Goal: Task Accomplishment & Management: Use online tool/utility

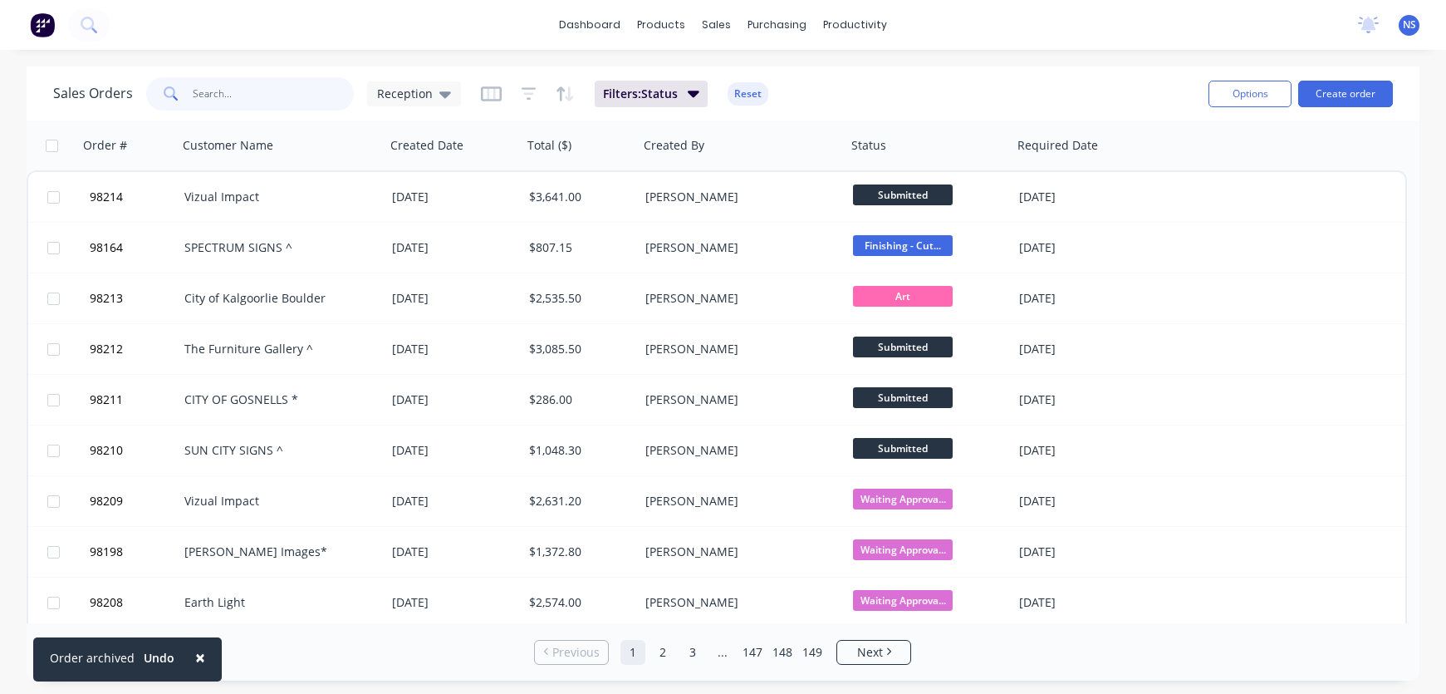
click at [233, 89] on input "text" at bounding box center [274, 93] width 162 height 33
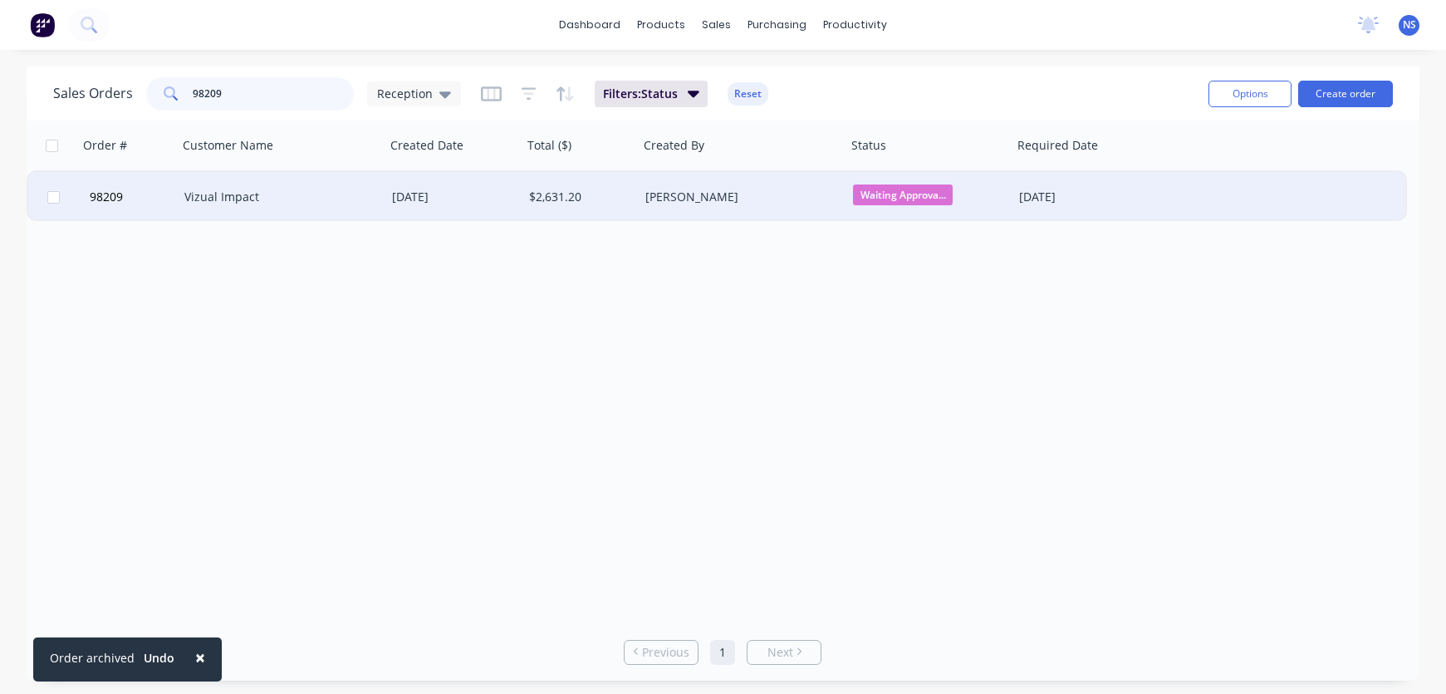
type input "98209"
click at [490, 198] on div "[DATE]" at bounding box center [454, 197] width 124 height 17
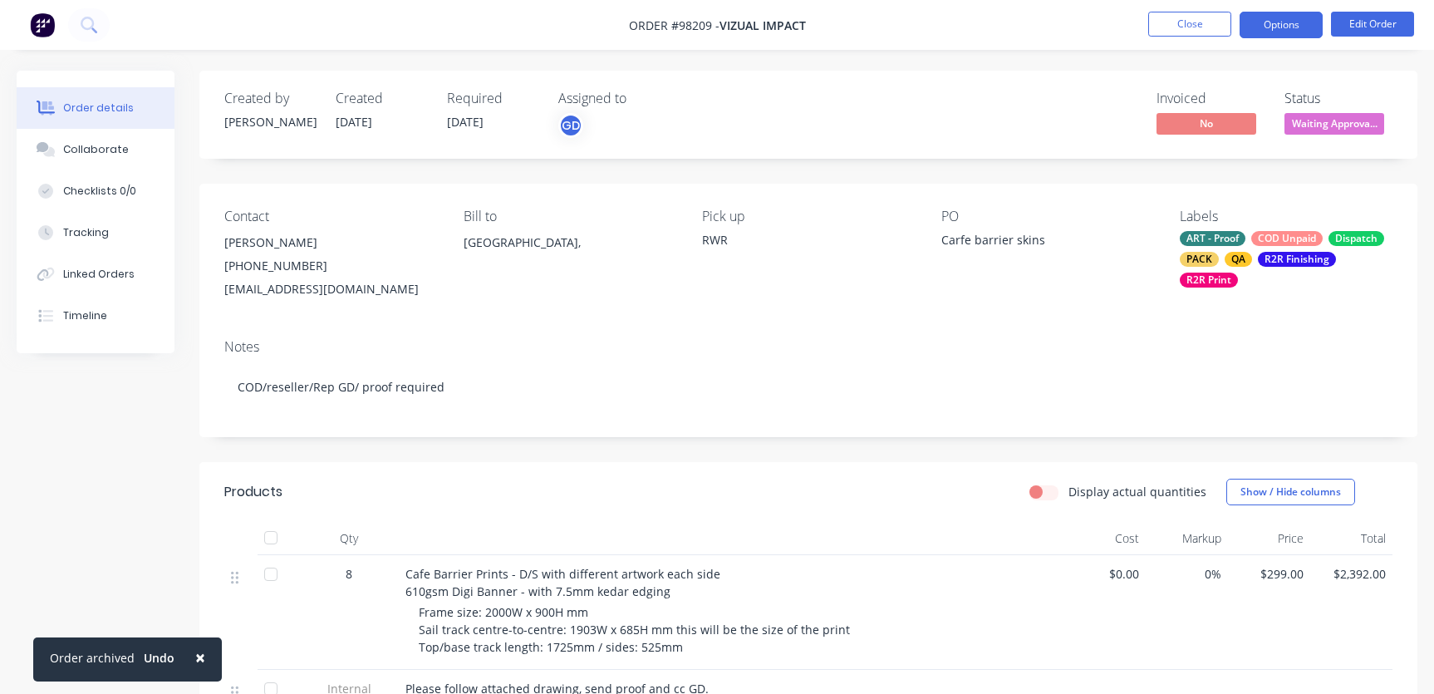
click at [1269, 22] on button "Options" at bounding box center [1280, 25] width 83 height 27
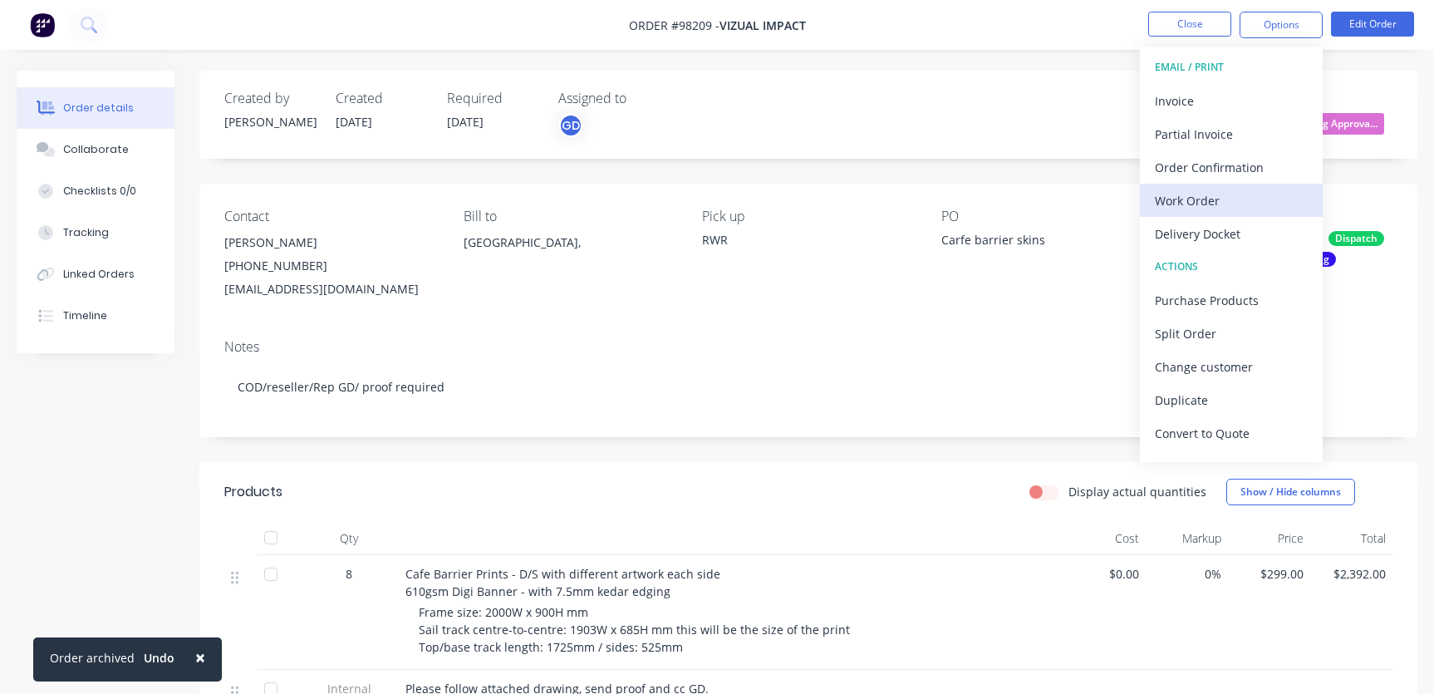
click at [1260, 207] on div "Work Order" at bounding box center [1231, 201] width 153 height 24
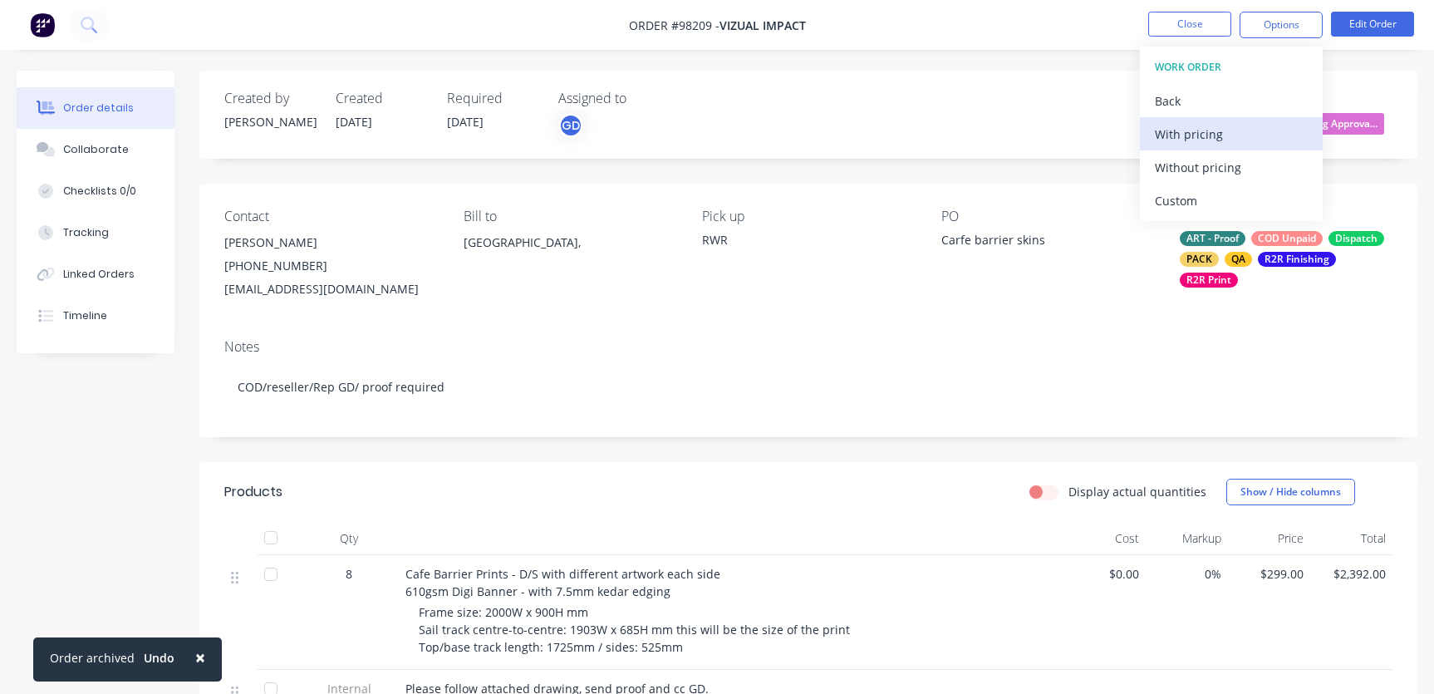
click at [1215, 130] on div "With pricing" at bounding box center [1231, 134] width 153 height 24
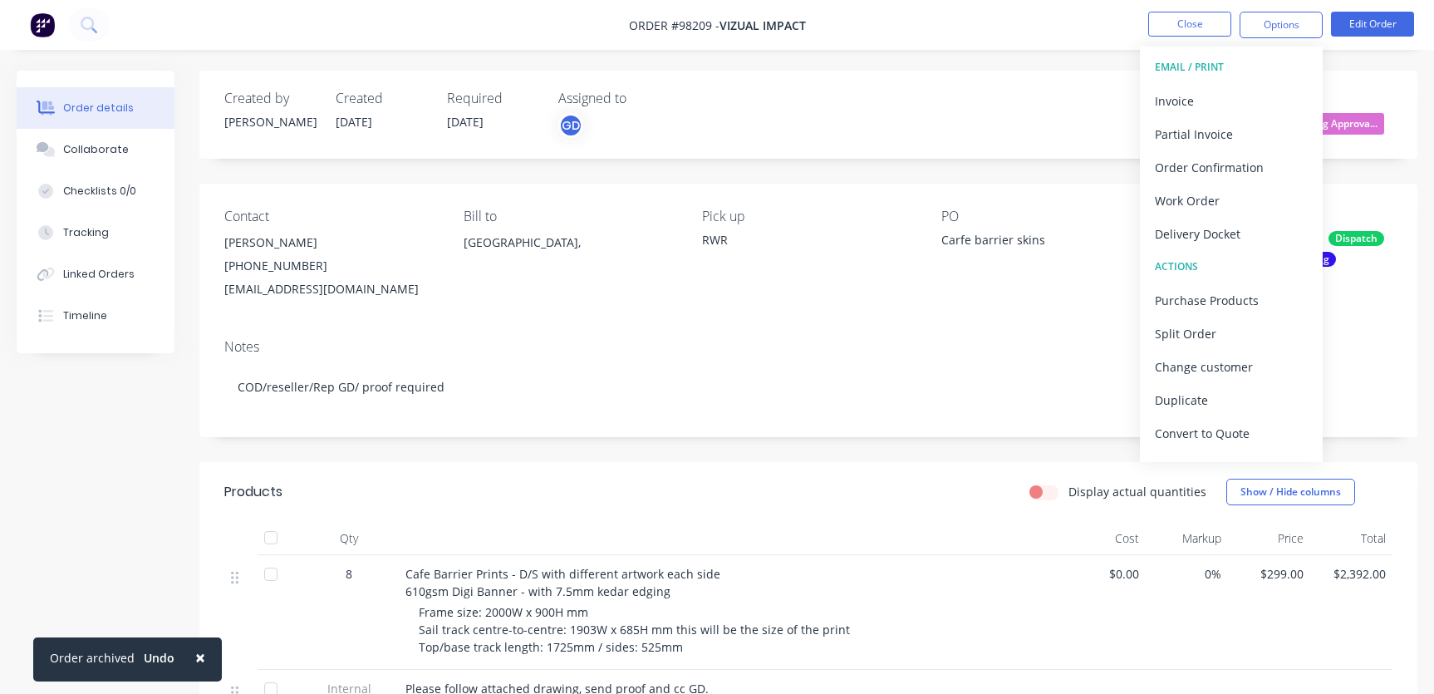
click at [1085, 181] on div "Created by [PERSON_NAME] Created [DATE] Required [DATE] Assigned to GD Invoiced…" at bounding box center [808, 590] width 1218 height 1039
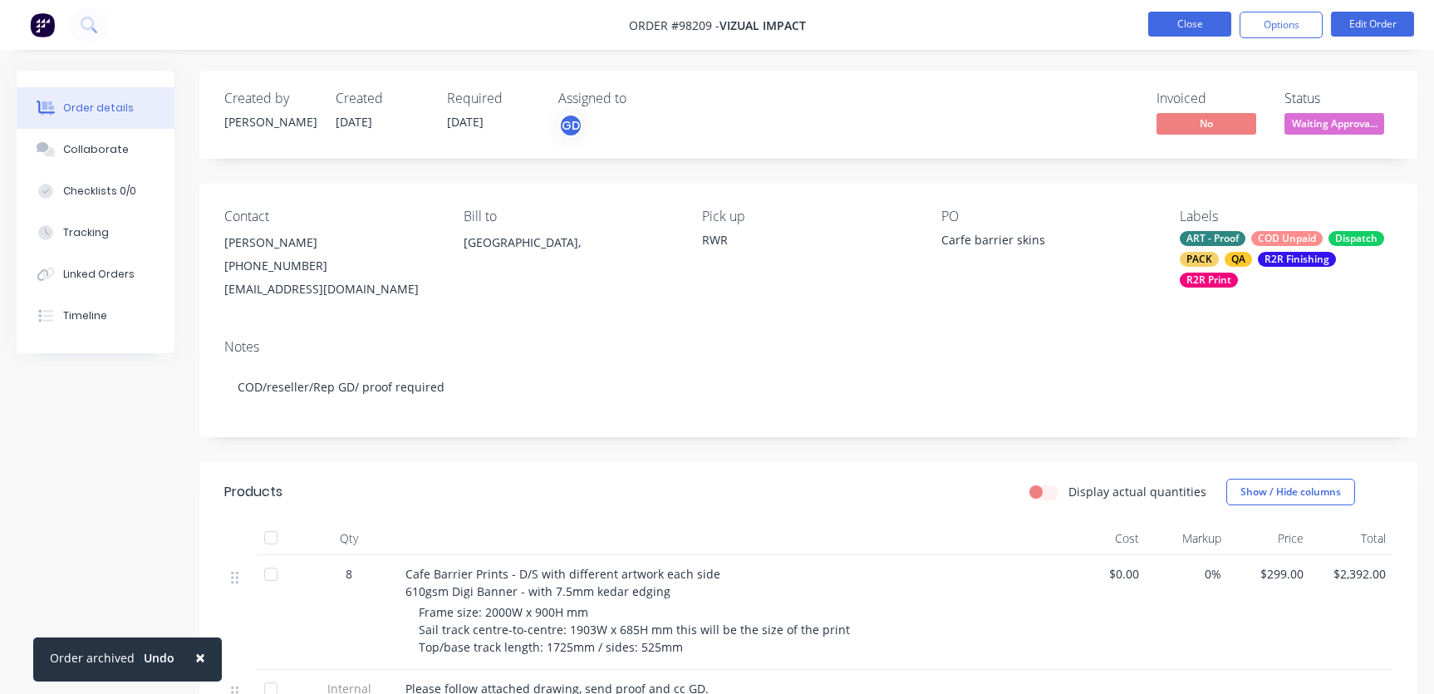
click at [1190, 22] on button "Close" at bounding box center [1189, 24] width 83 height 25
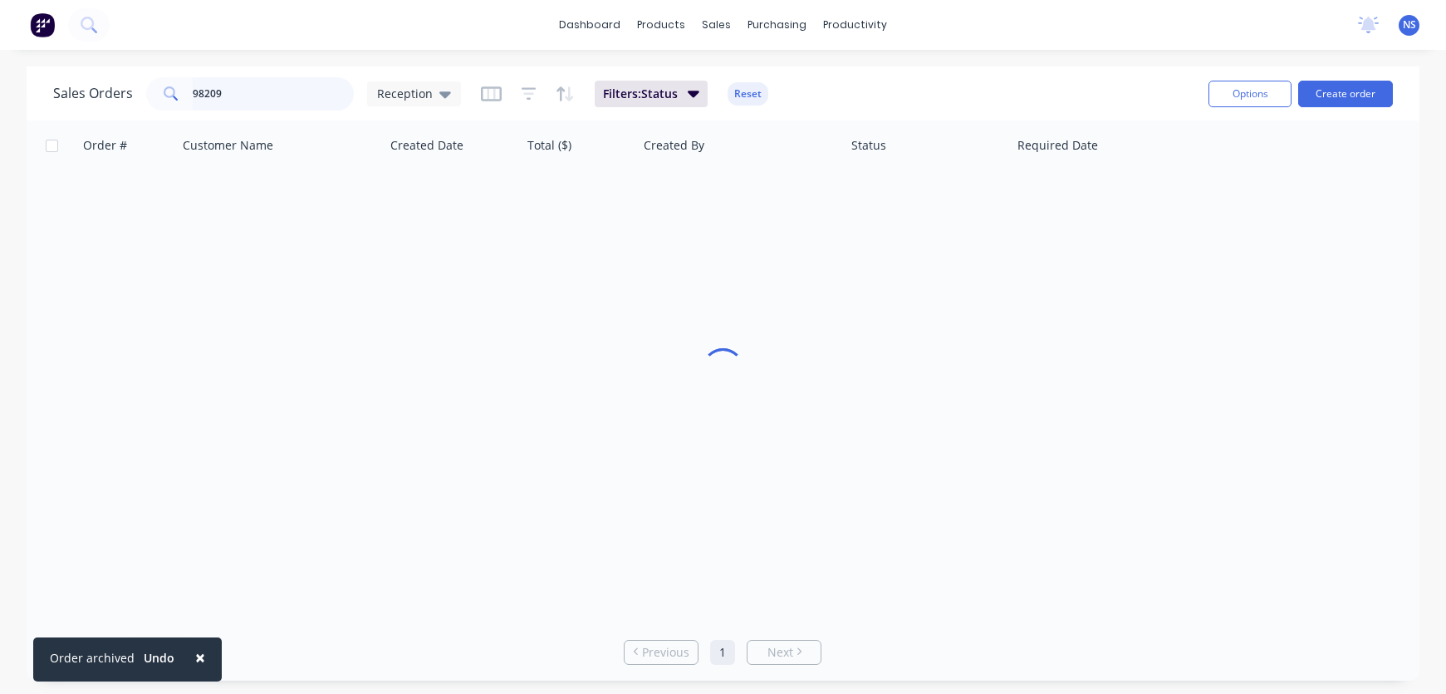
click at [264, 99] on input "98209" at bounding box center [274, 93] width 162 height 33
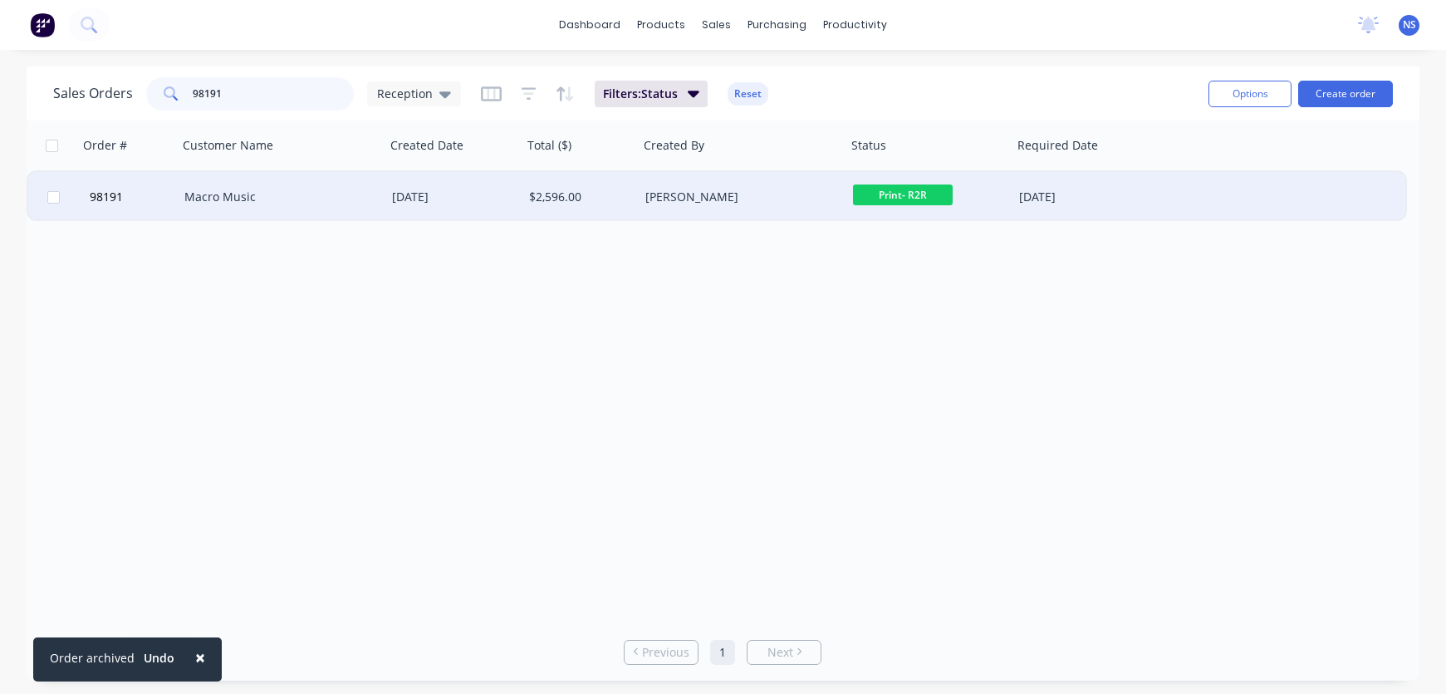
type input "98191"
click at [734, 197] on div "[PERSON_NAME]" at bounding box center [737, 197] width 184 height 17
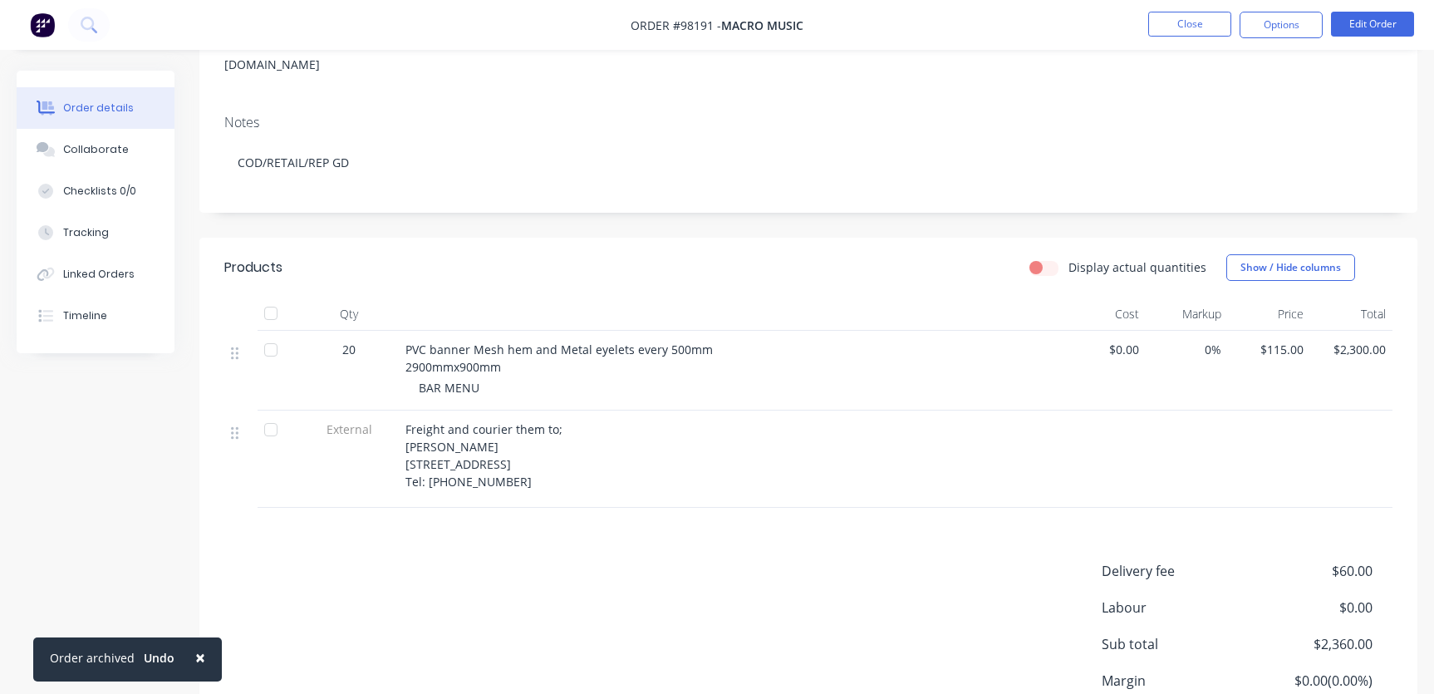
scroll to position [124, 0]
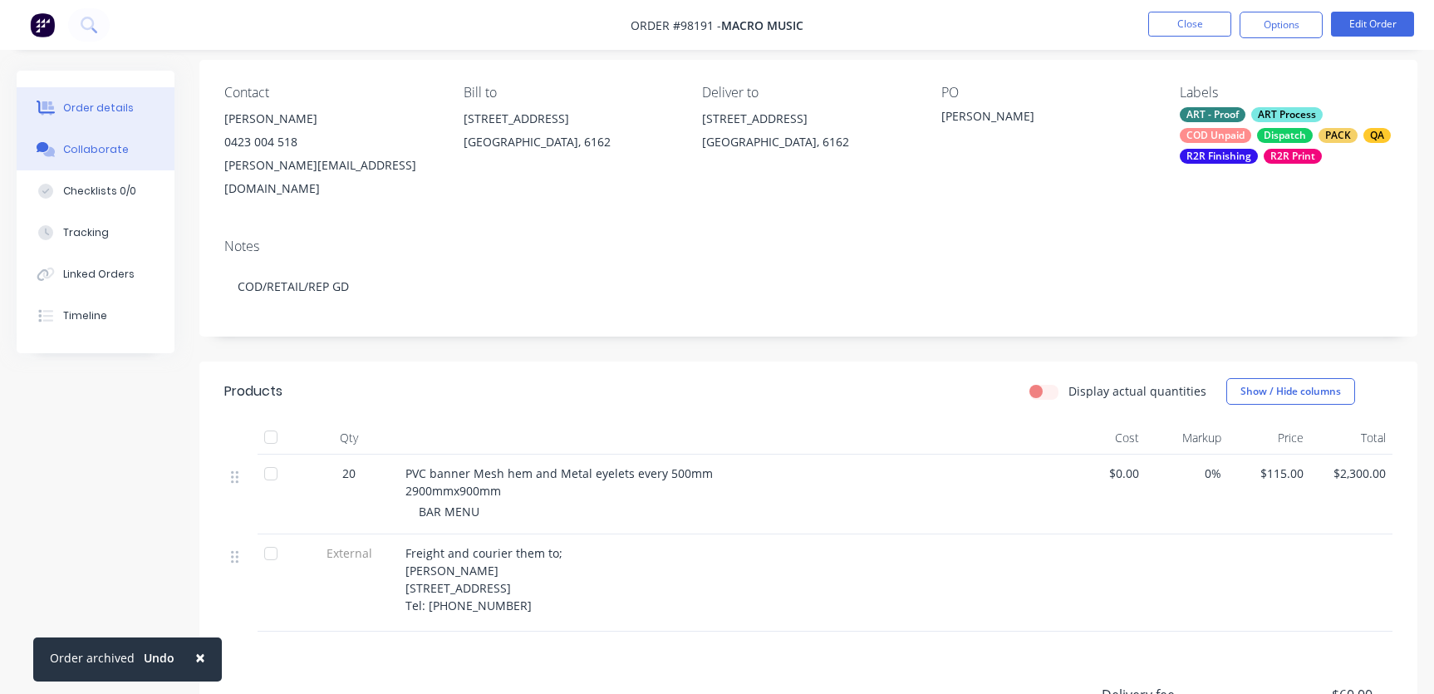
click at [125, 145] on button "Collaborate" at bounding box center [96, 150] width 158 height 42
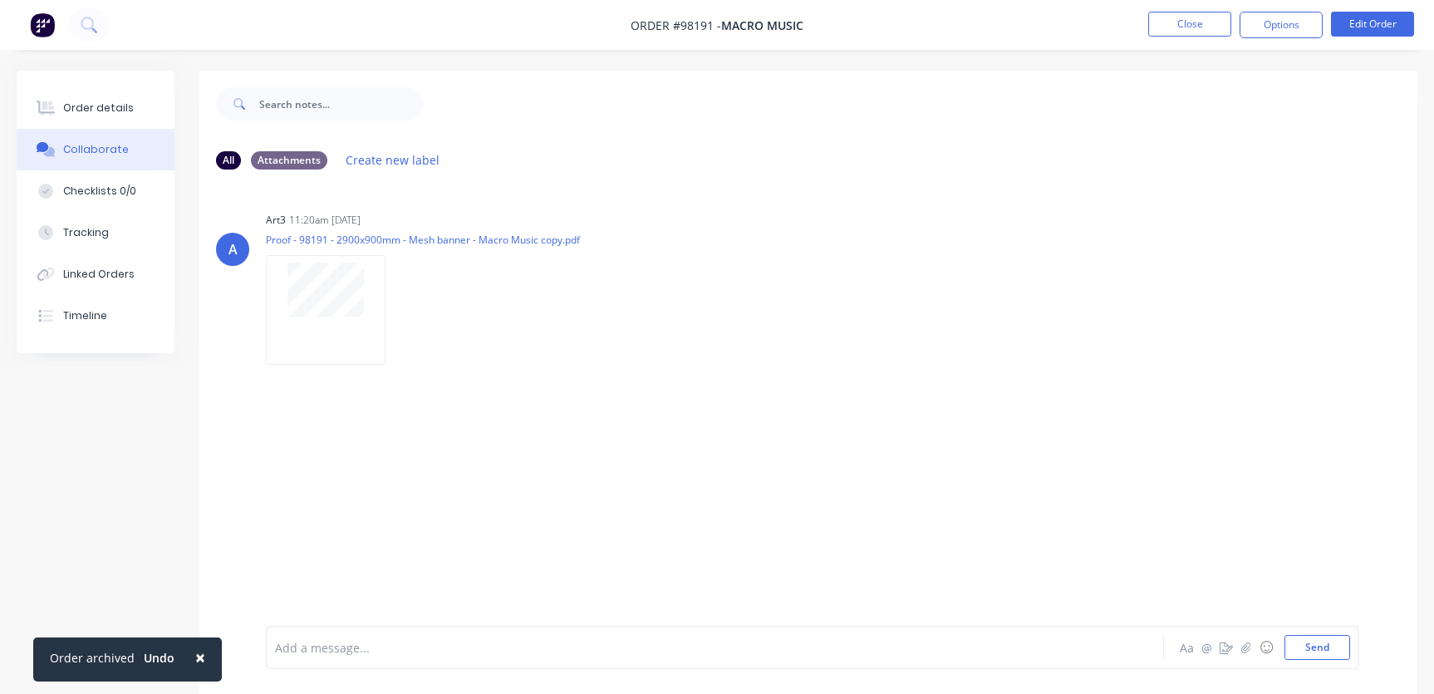
click at [333, 647] on div at bounding box center [679, 647] width 806 height 17
click at [1177, 22] on button "Close" at bounding box center [1189, 24] width 83 height 25
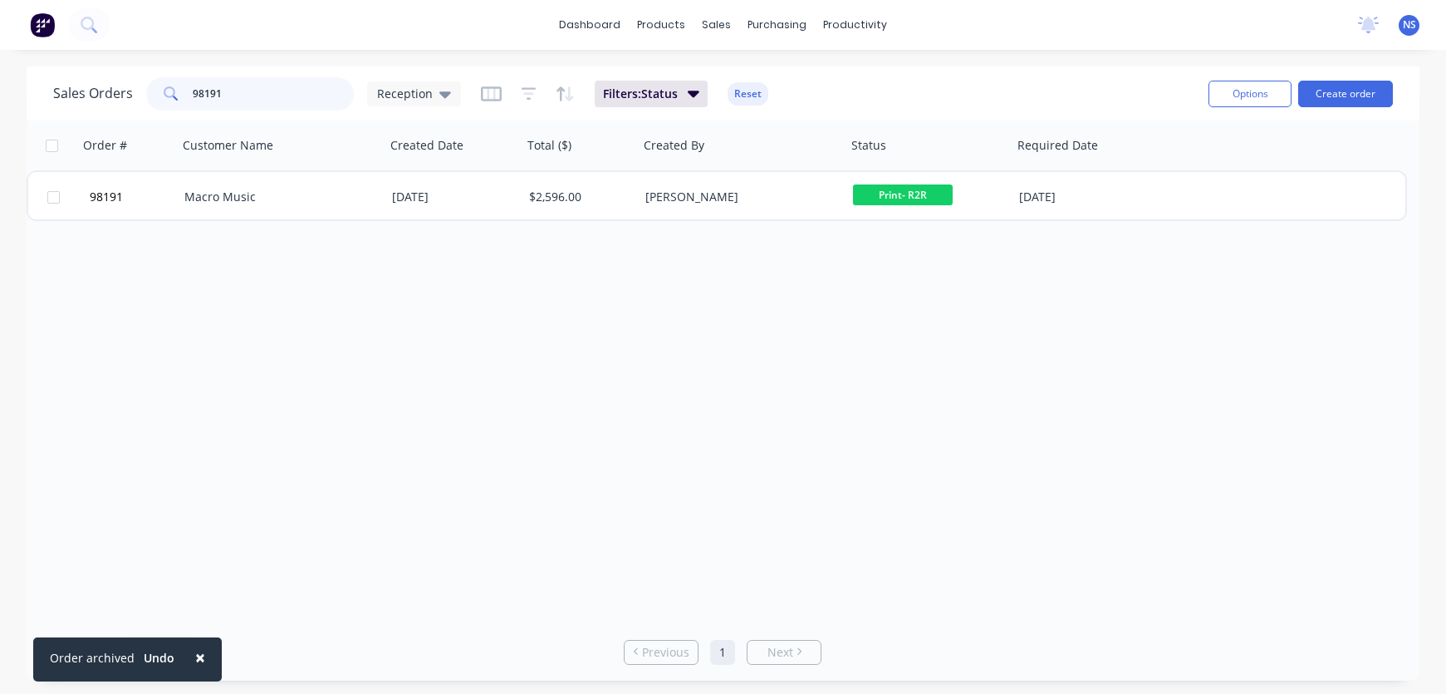
click at [298, 96] on input "98191" at bounding box center [274, 93] width 162 height 33
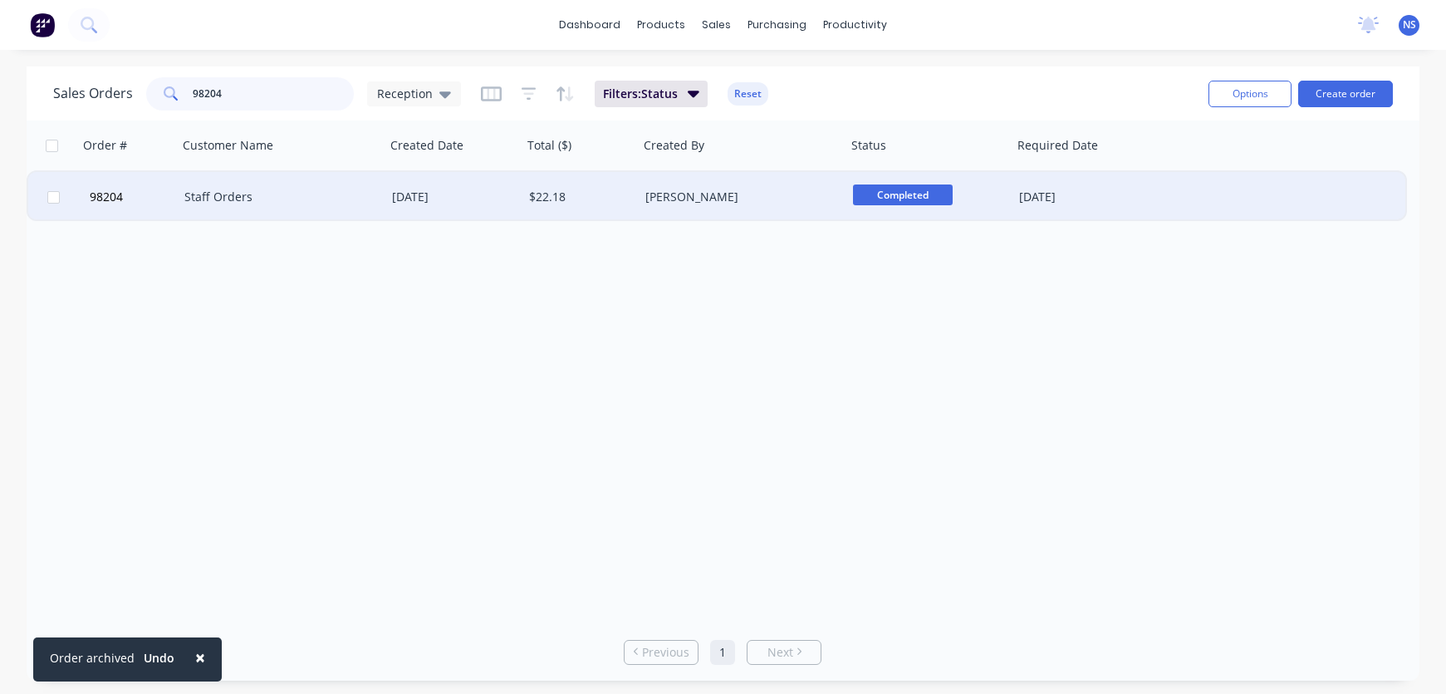
type input "98204"
click at [774, 194] on div "[PERSON_NAME]" at bounding box center [737, 197] width 184 height 17
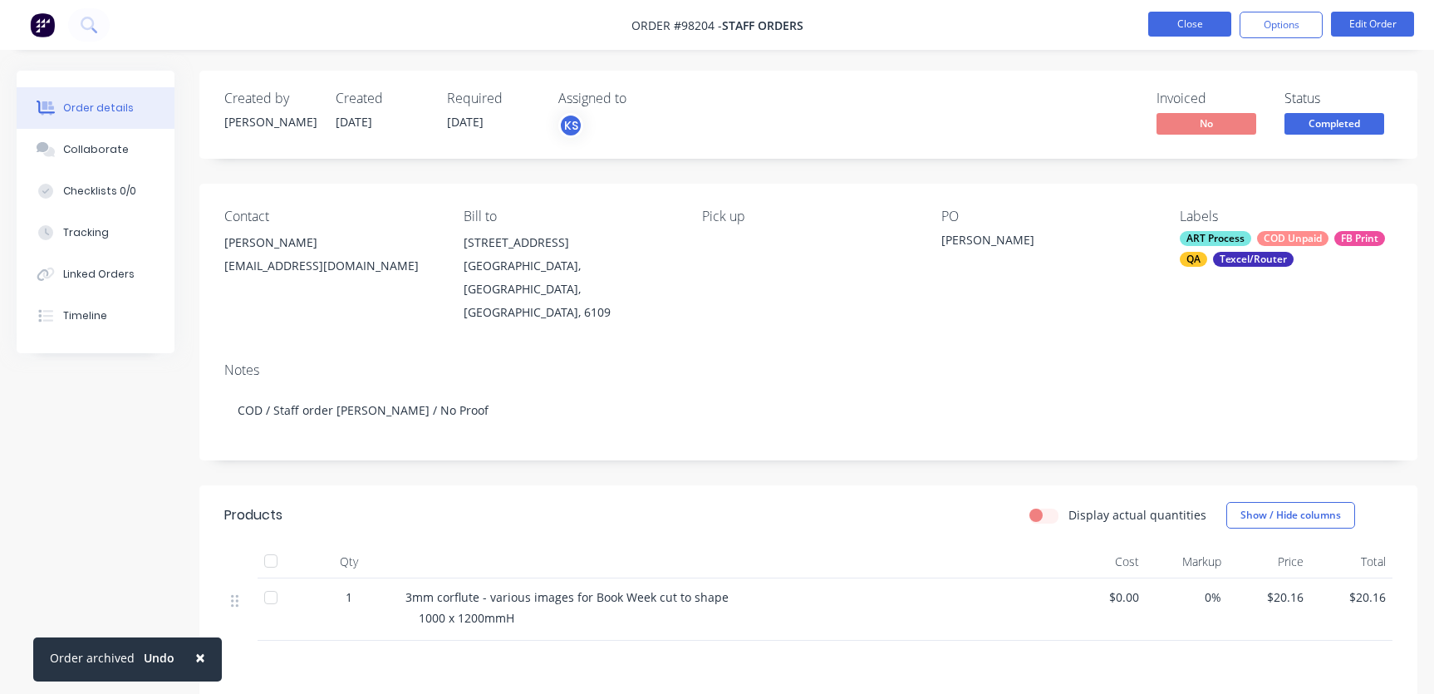
click at [1193, 22] on button "Close" at bounding box center [1189, 24] width 83 height 25
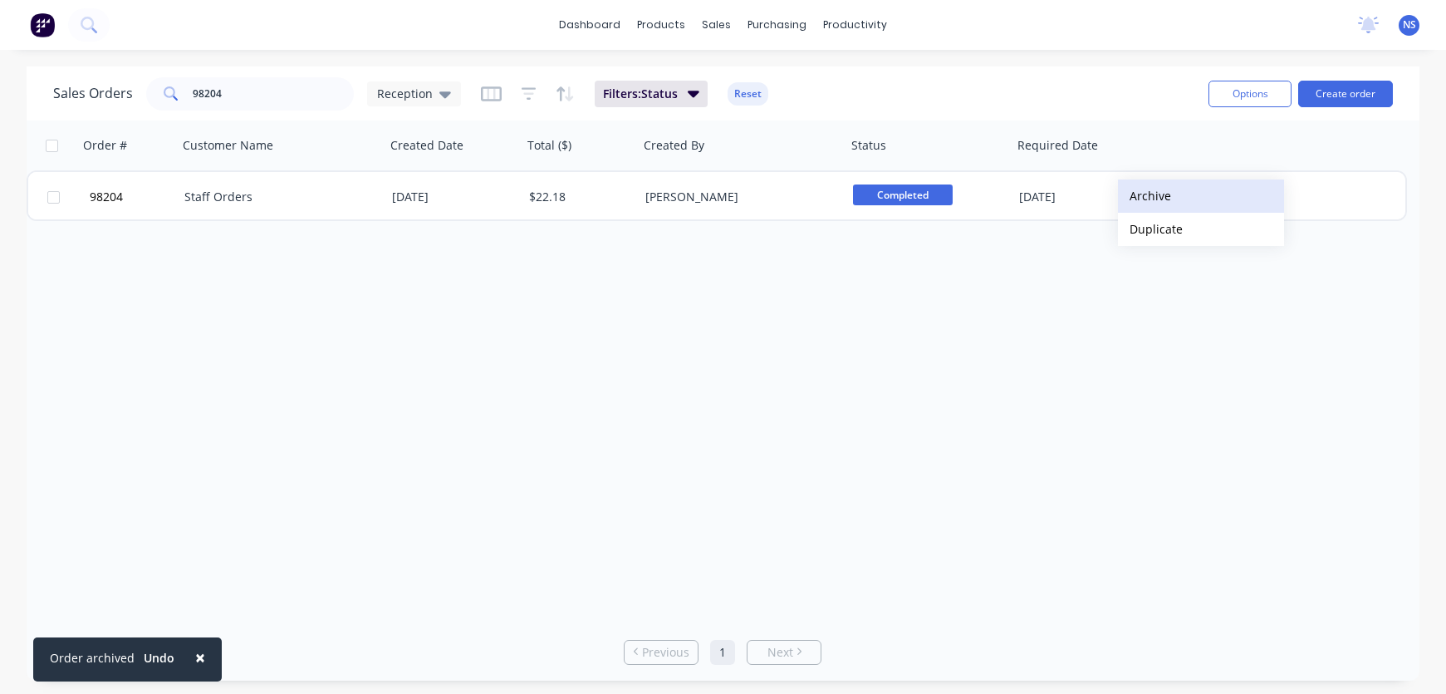
click at [1146, 195] on button "Archive" at bounding box center [1201, 195] width 166 height 33
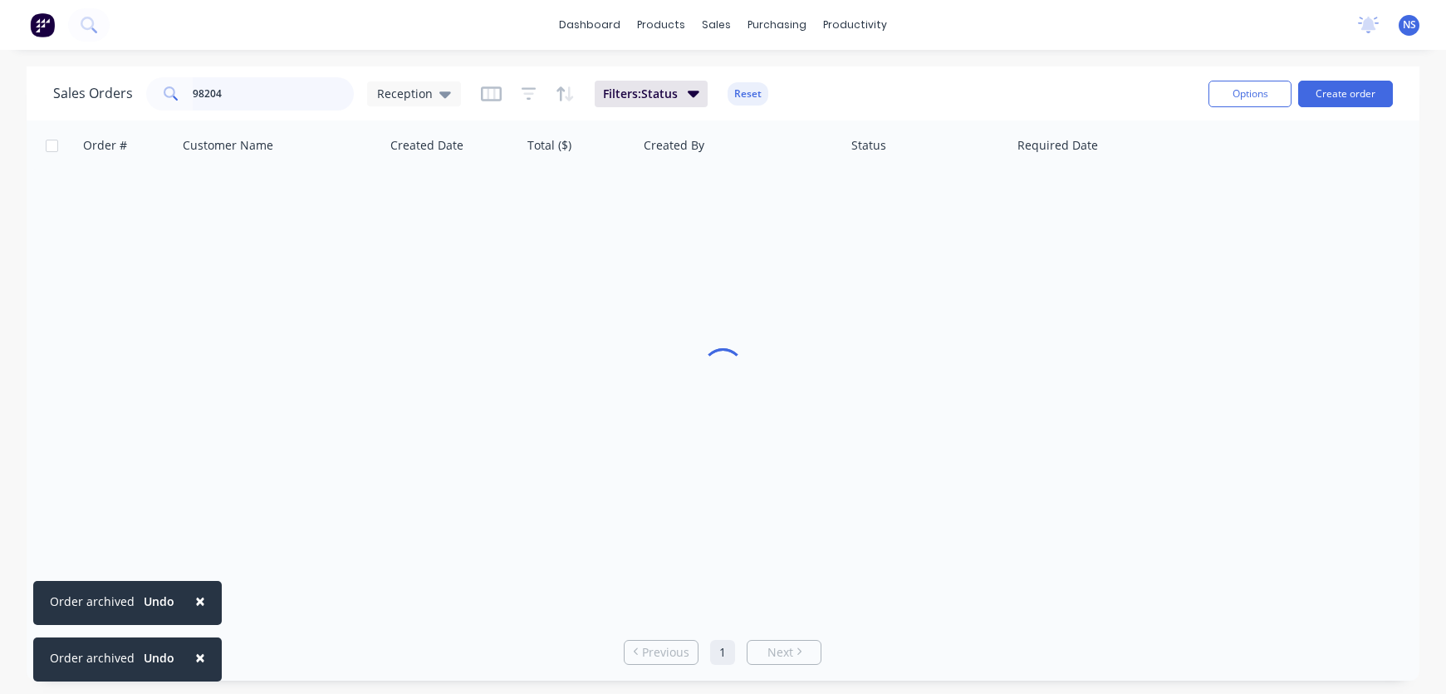
click at [270, 94] on input "98204" at bounding box center [274, 93] width 162 height 33
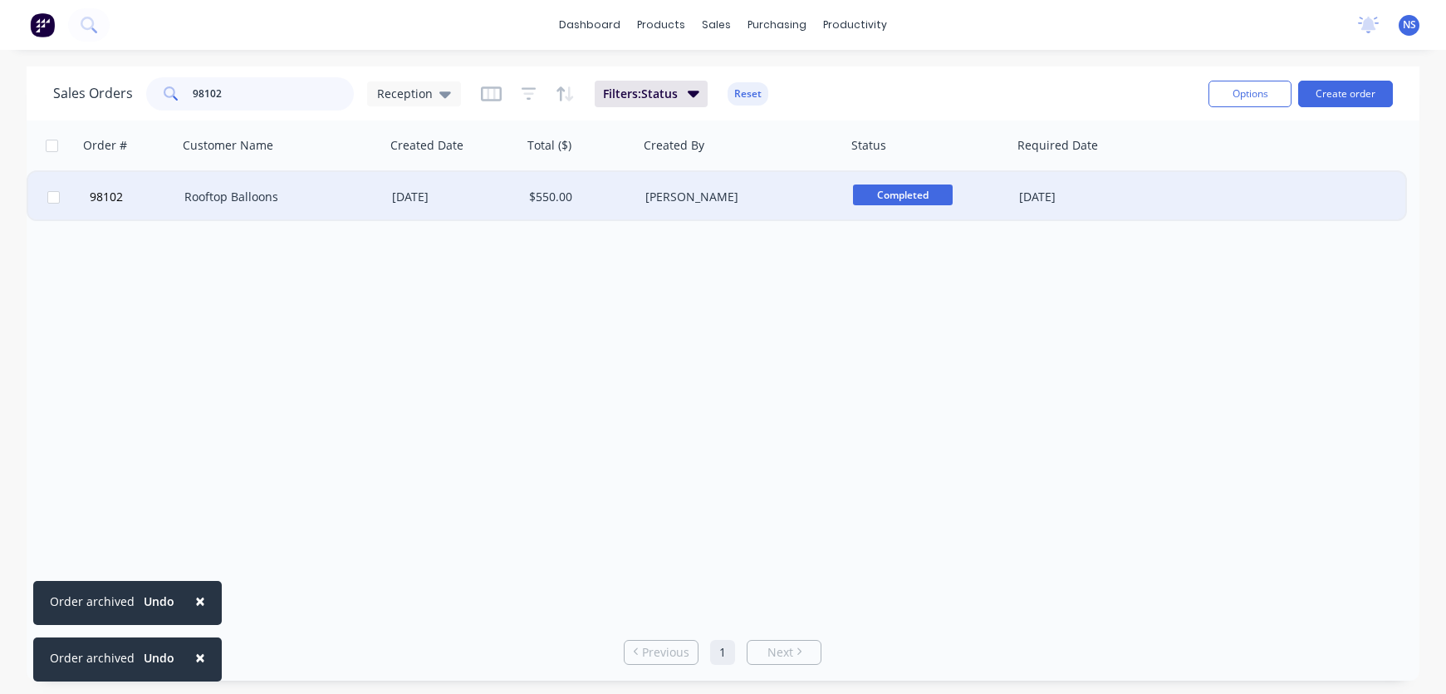
type input "98102"
click at [987, 203] on div "Completed" at bounding box center [925, 196] width 145 height 25
click at [763, 199] on div "[PERSON_NAME]" at bounding box center [737, 197] width 184 height 17
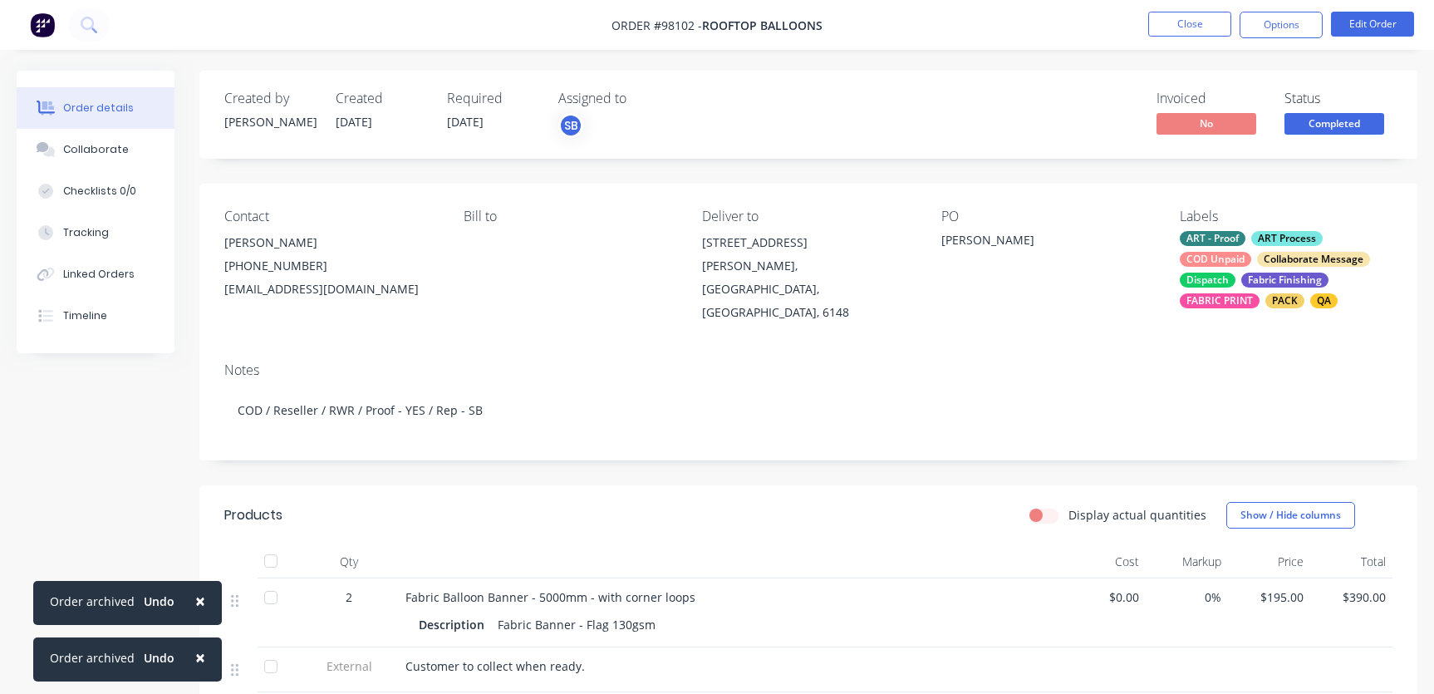
click at [1244, 269] on div "ART - Proof ART Process COD Unpaid Collaborate Message Dispatch Fabric Finishin…" at bounding box center [1286, 269] width 213 height 77
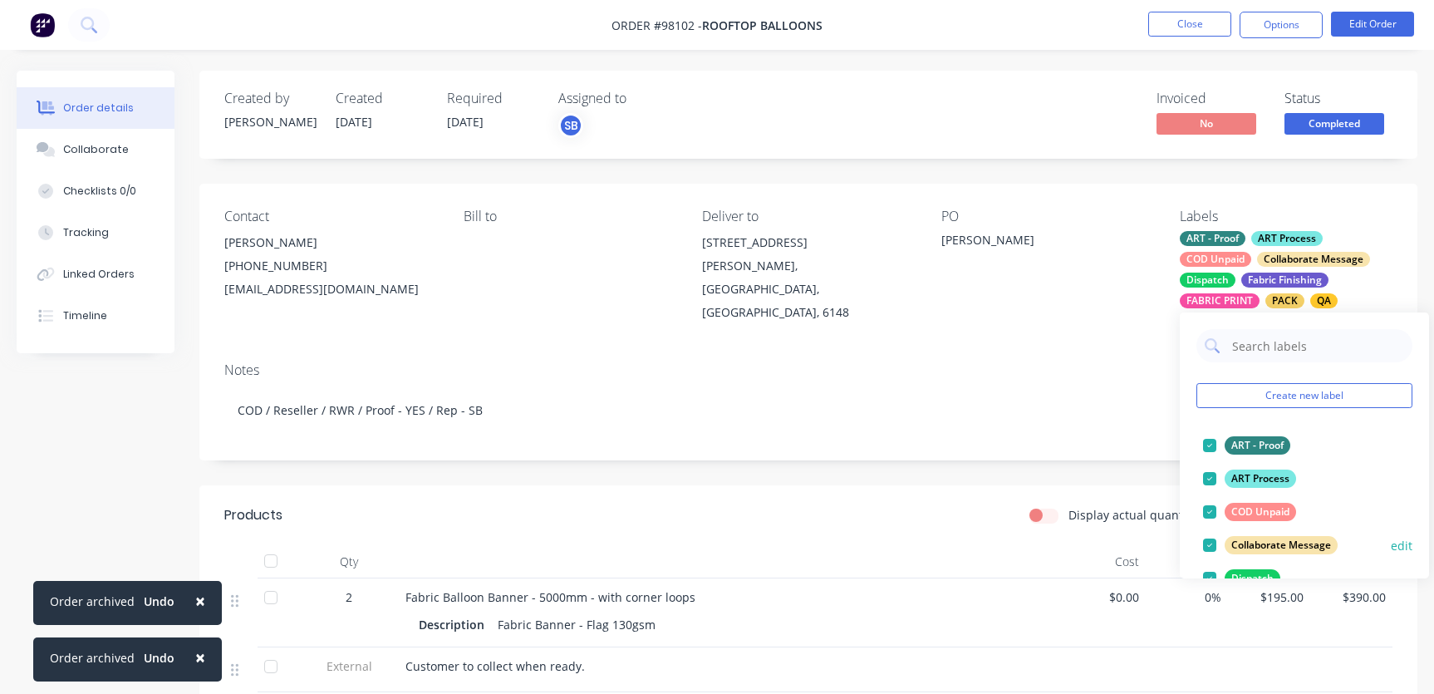
click at [1207, 510] on div at bounding box center [1209, 511] width 33 height 33
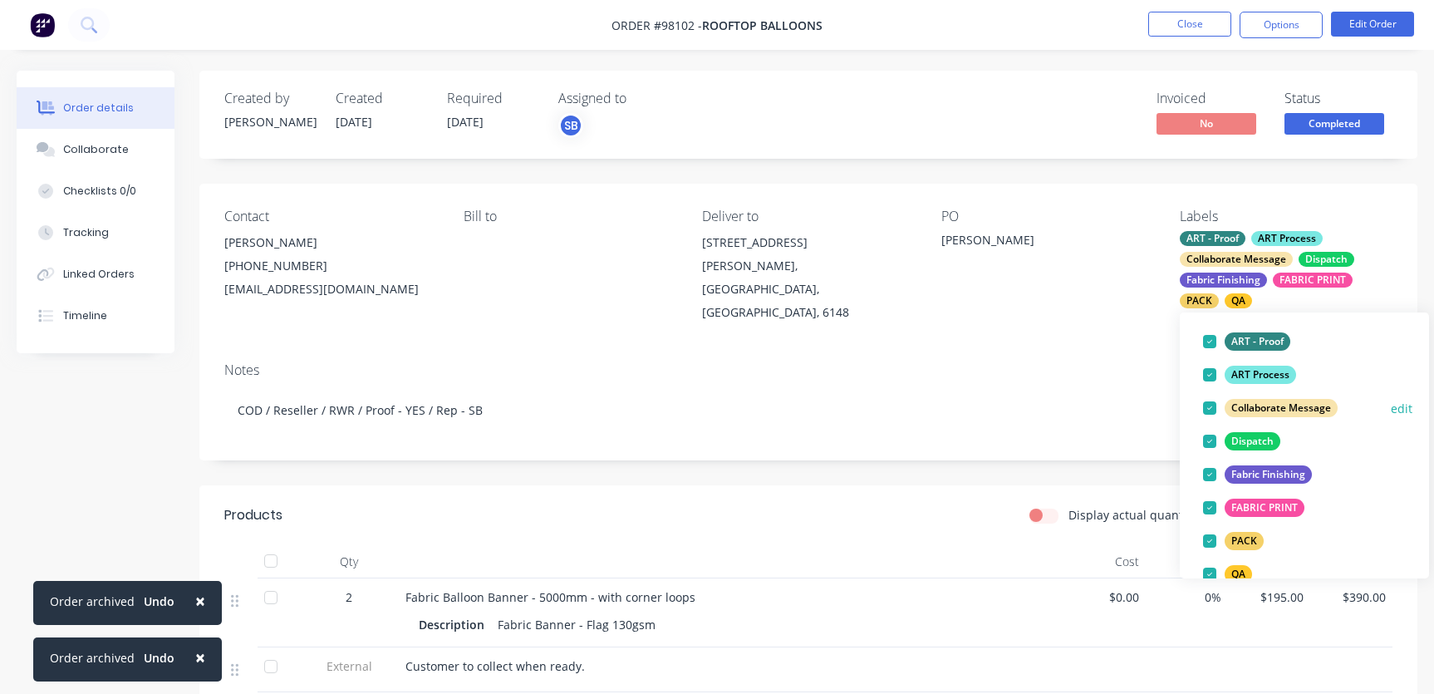
scroll to position [205, 0]
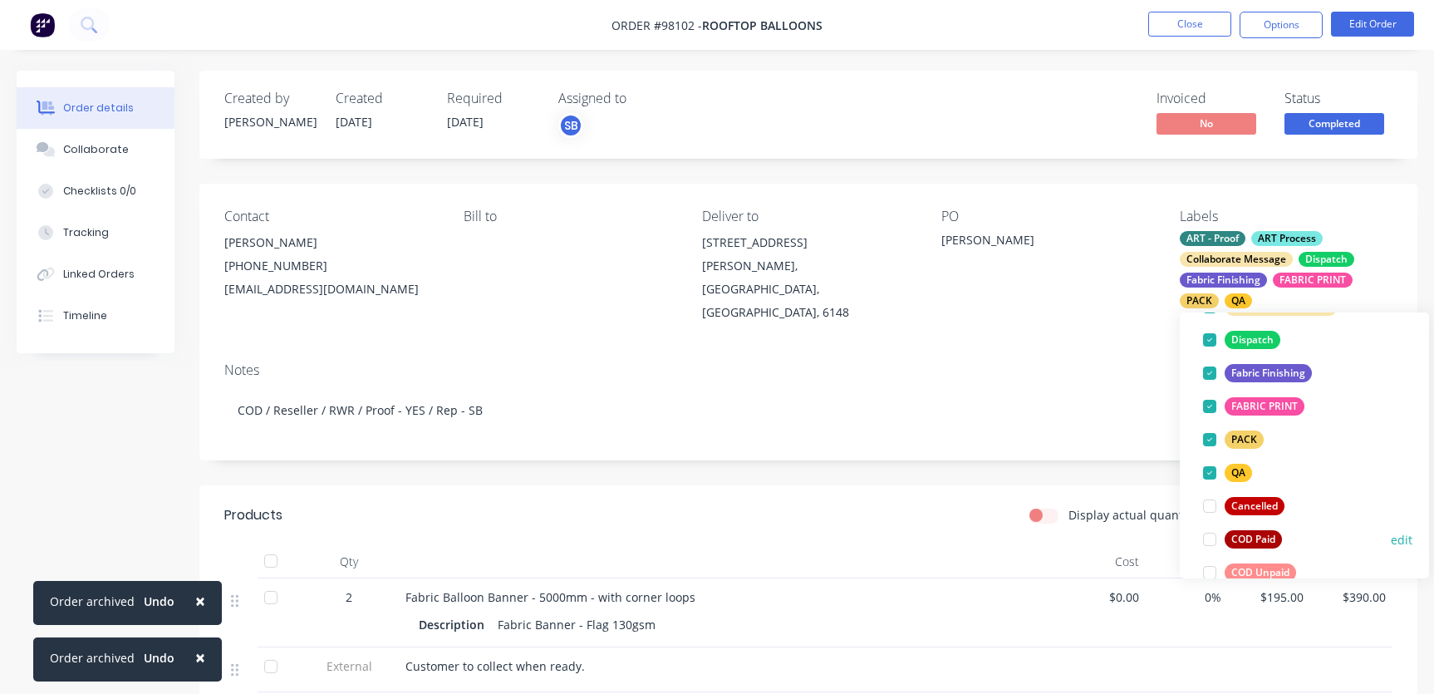
click at [1212, 541] on div at bounding box center [1209, 539] width 33 height 33
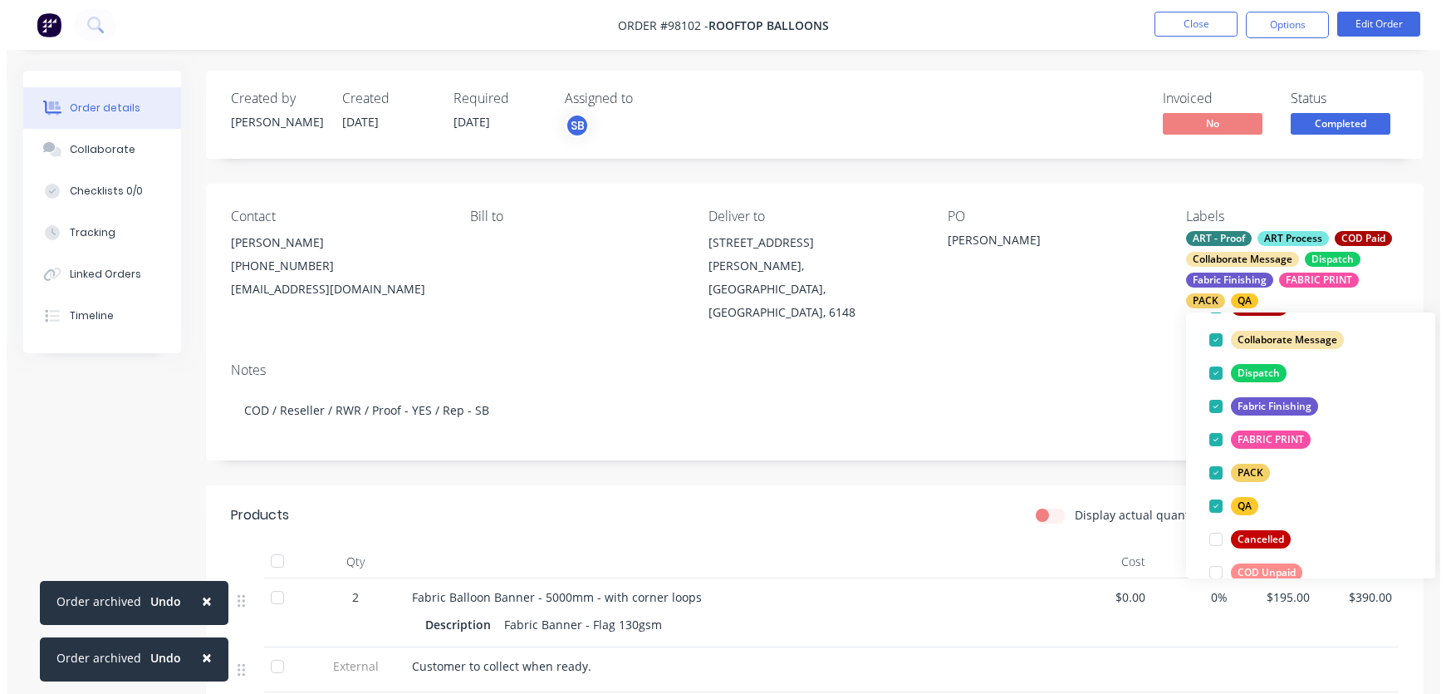
scroll to position [0, 0]
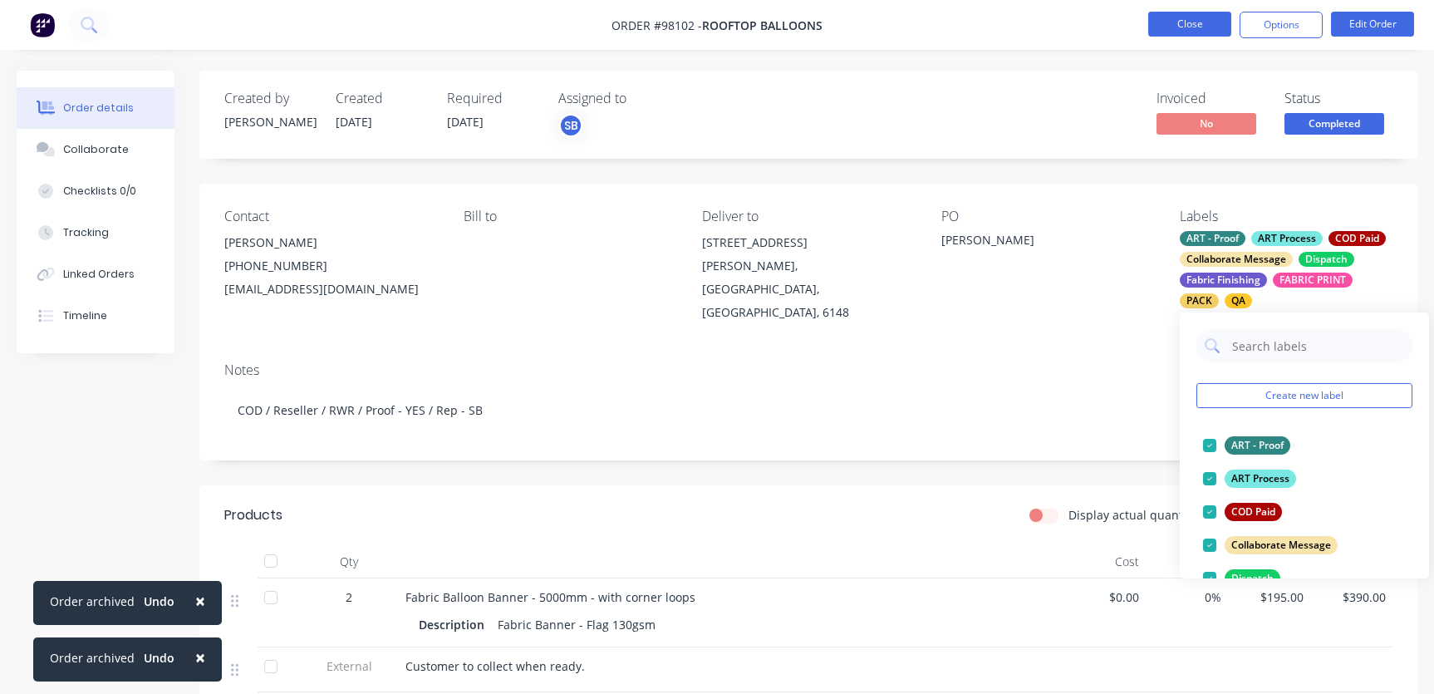
click at [1192, 18] on button "Close" at bounding box center [1189, 24] width 83 height 25
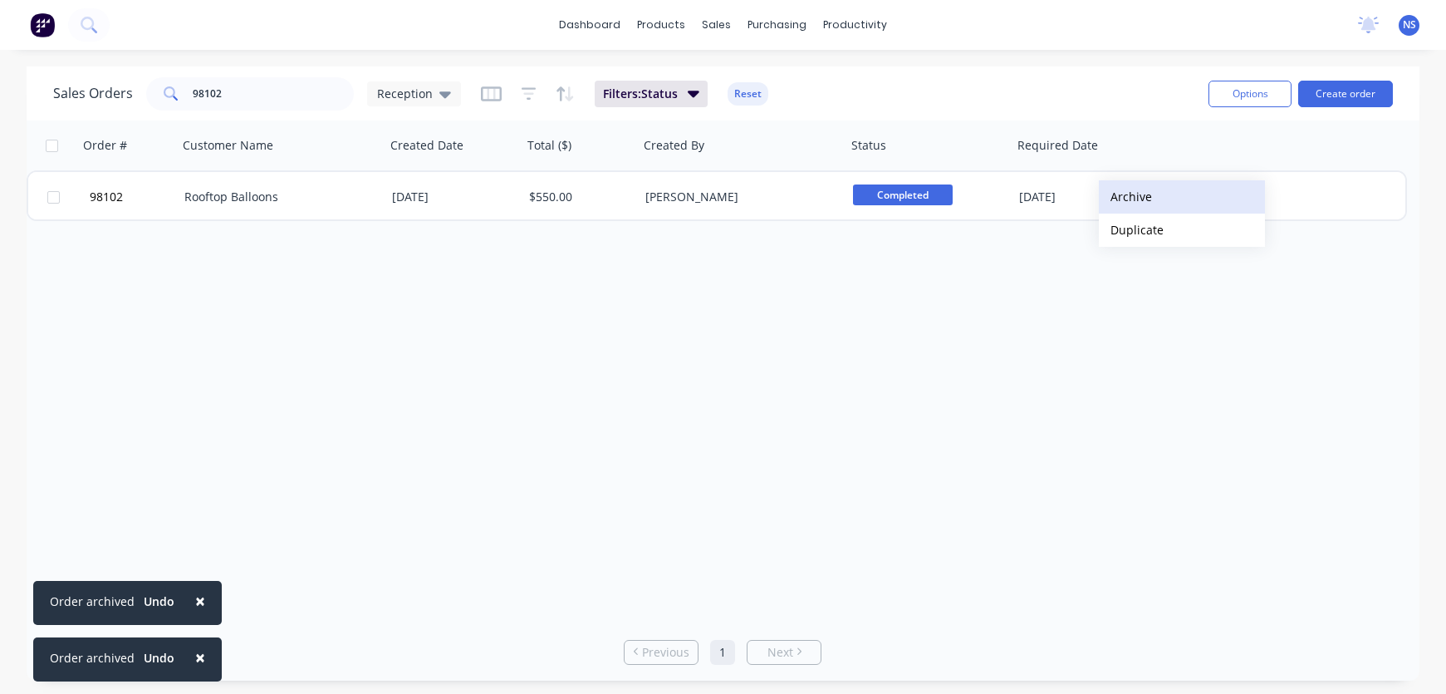
click at [1126, 197] on button "Archive" at bounding box center [1182, 196] width 166 height 33
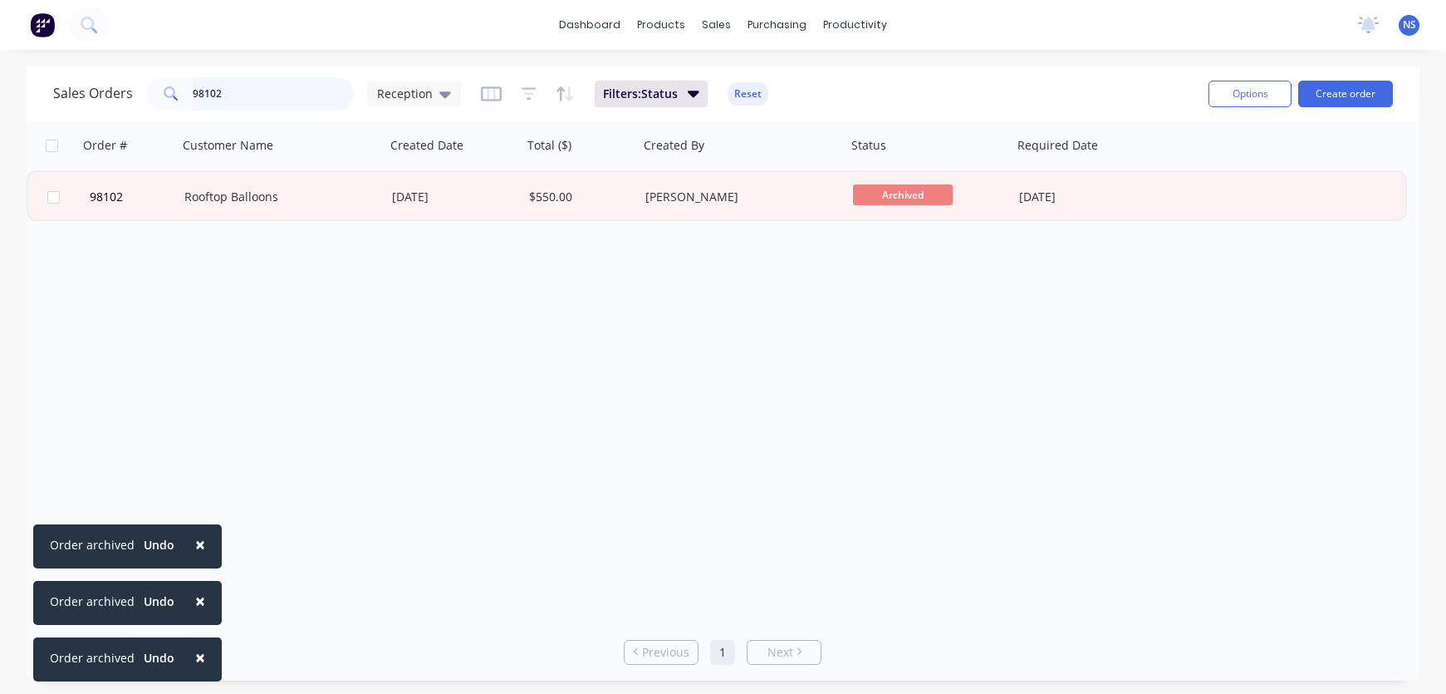
click at [305, 89] on input "98102" at bounding box center [274, 93] width 162 height 33
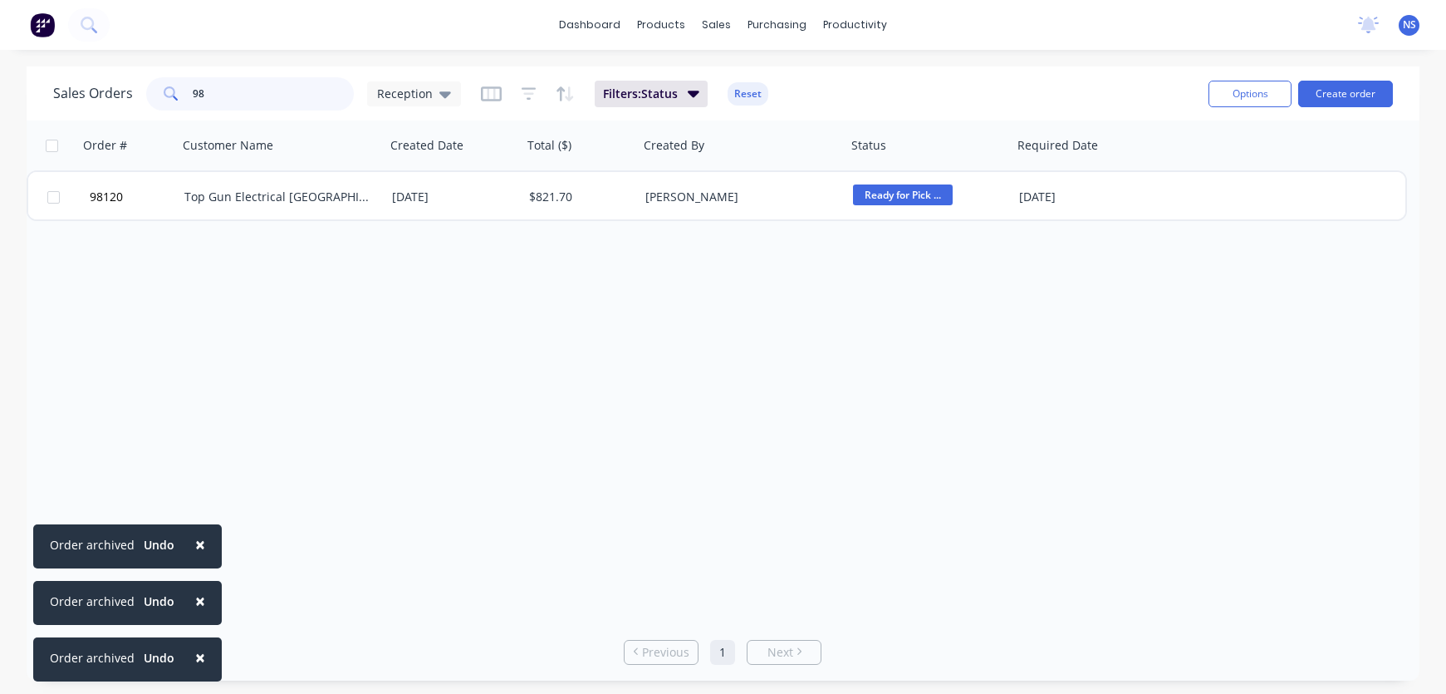
type input "9"
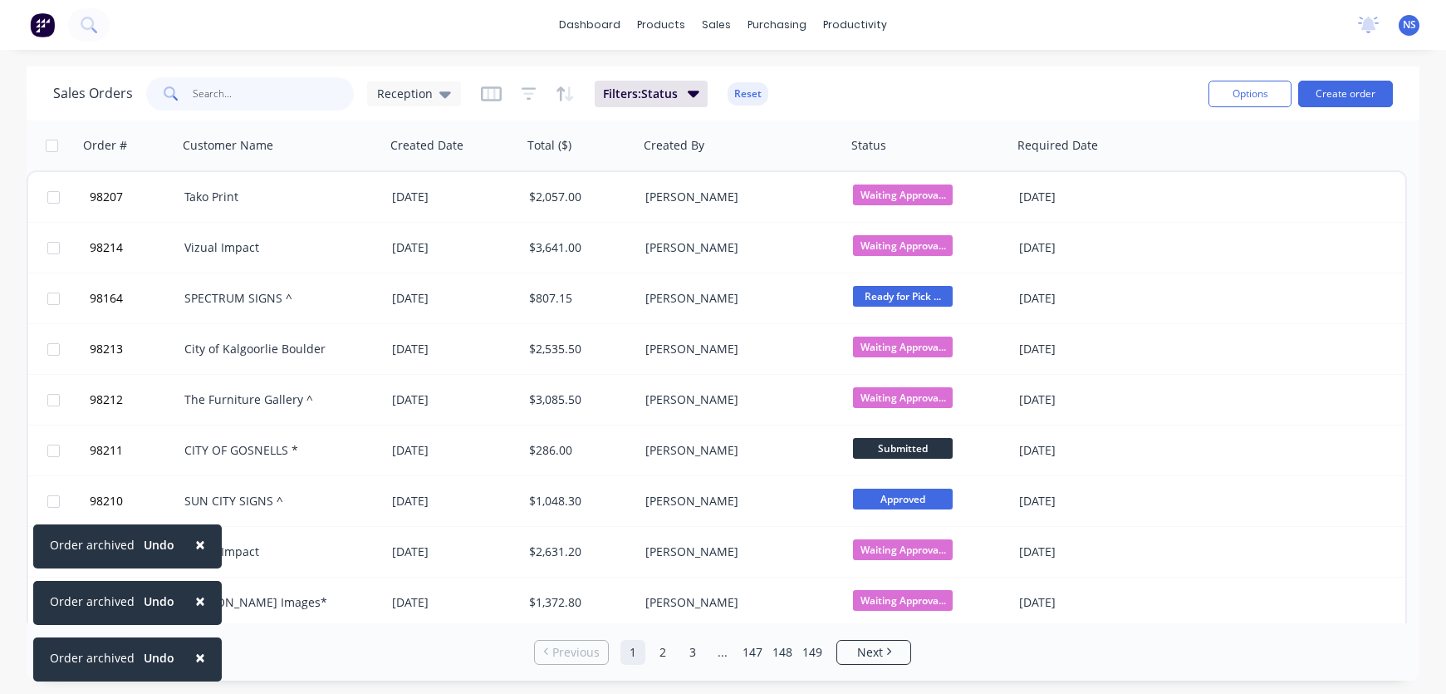
click at [235, 96] on input "text" at bounding box center [274, 93] width 162 height 33
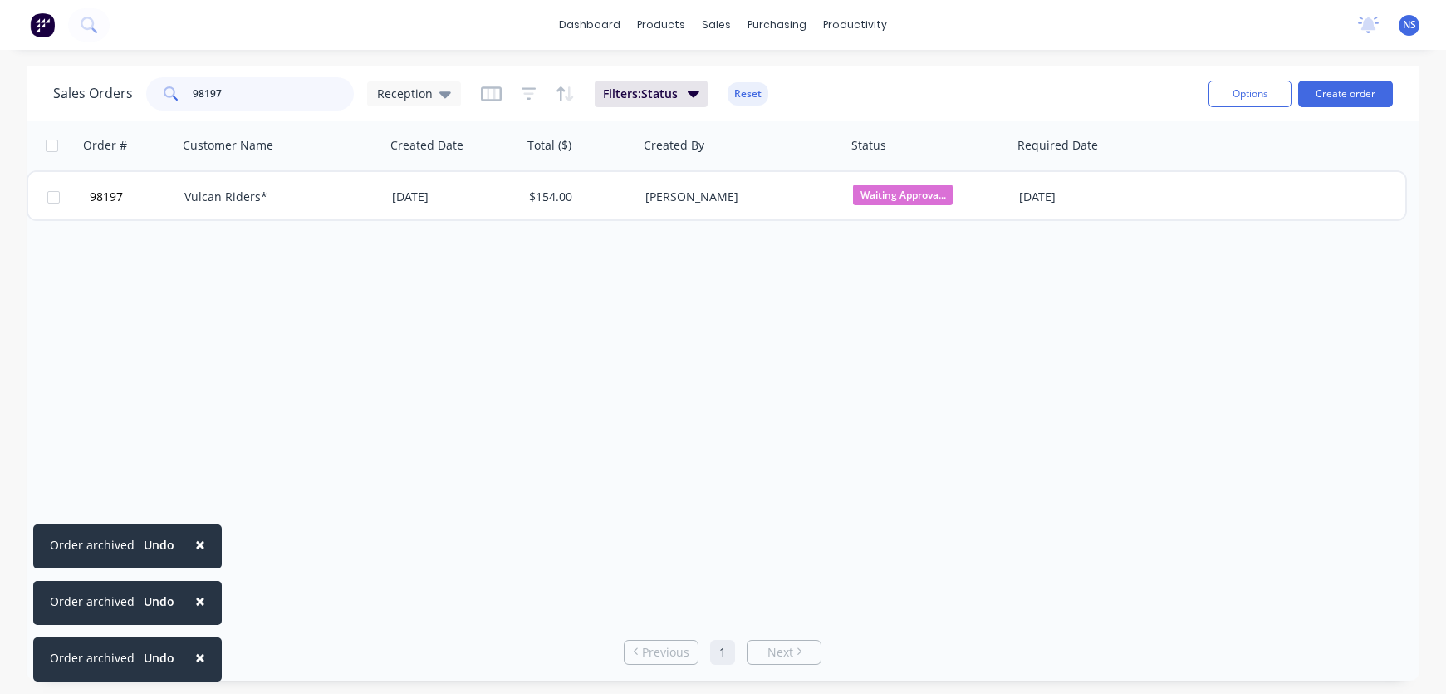
type input "98197"
click at [198, 539] on span "×" at bounding box center [200, 543] width 10 height 23
click at [195, 599] on span "×" at bounding box center [200, 600] width 10 height 23
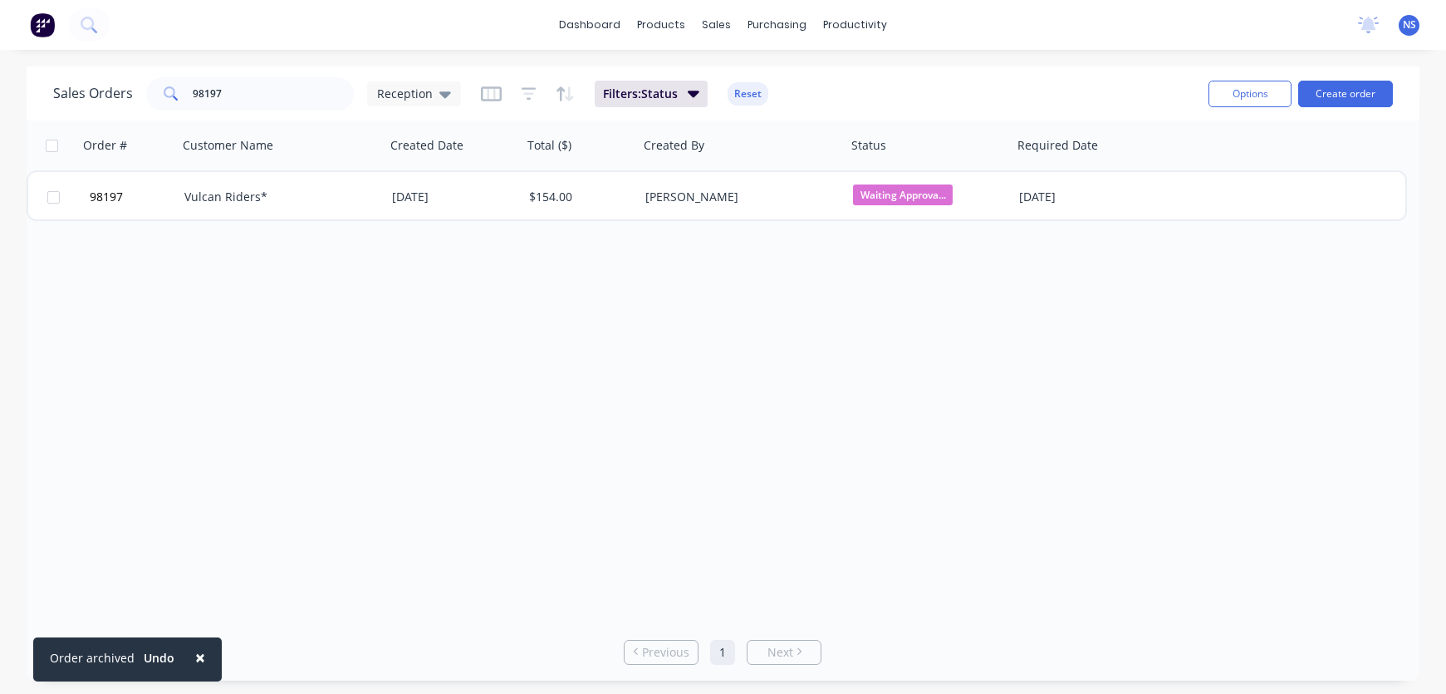
click at [195, 654] on span "×" at bounding box center [200, 656] width 10 height 23
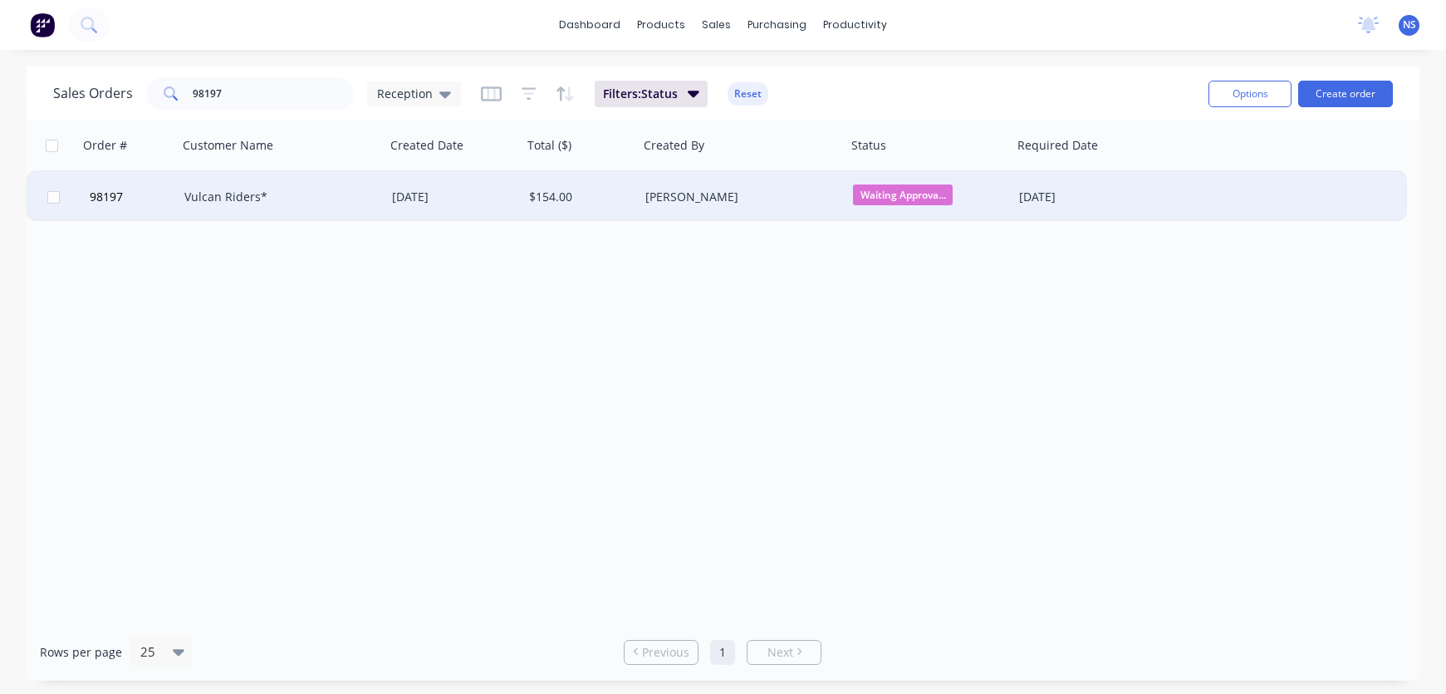
click at [806, 199] on div "[PERSON_NAME]" at bounding box center [737, 197] width 184 height 17
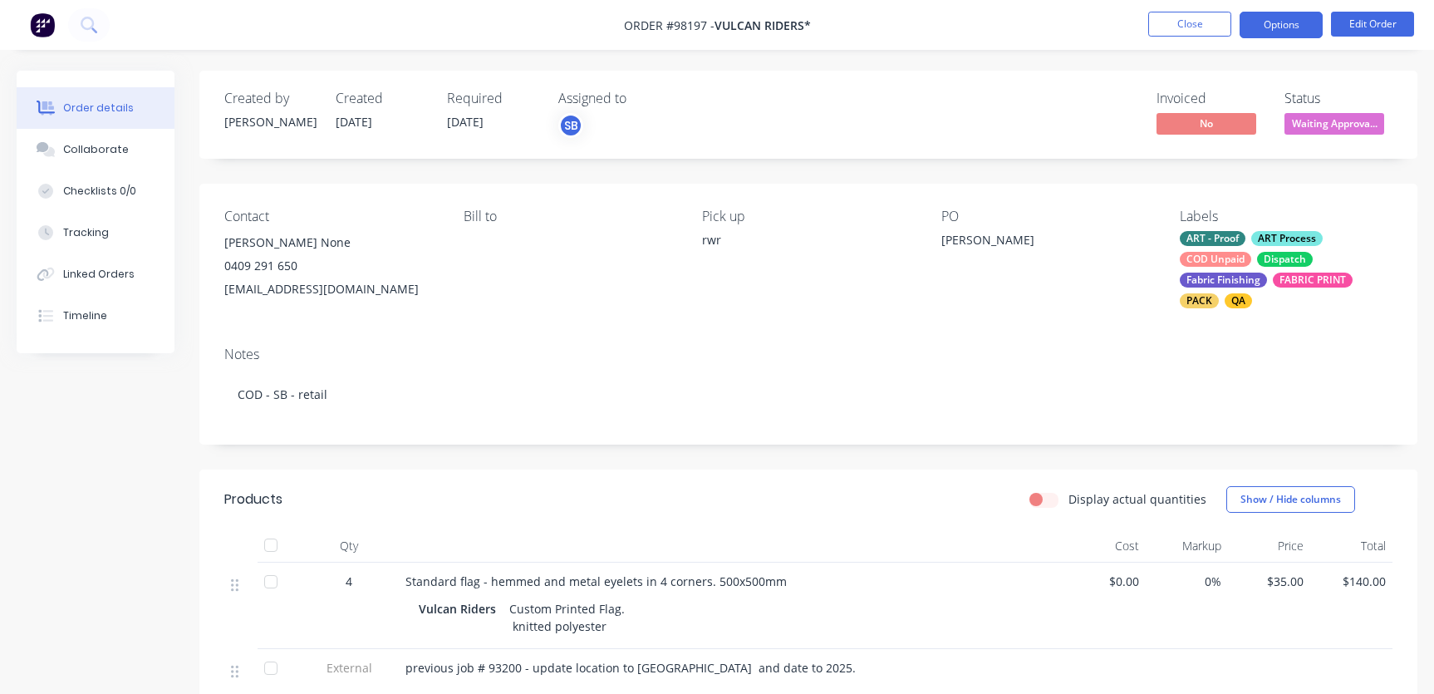
click at [1271, 28] on button "Options" at bounding box center [1280, 25] width 83 height 27
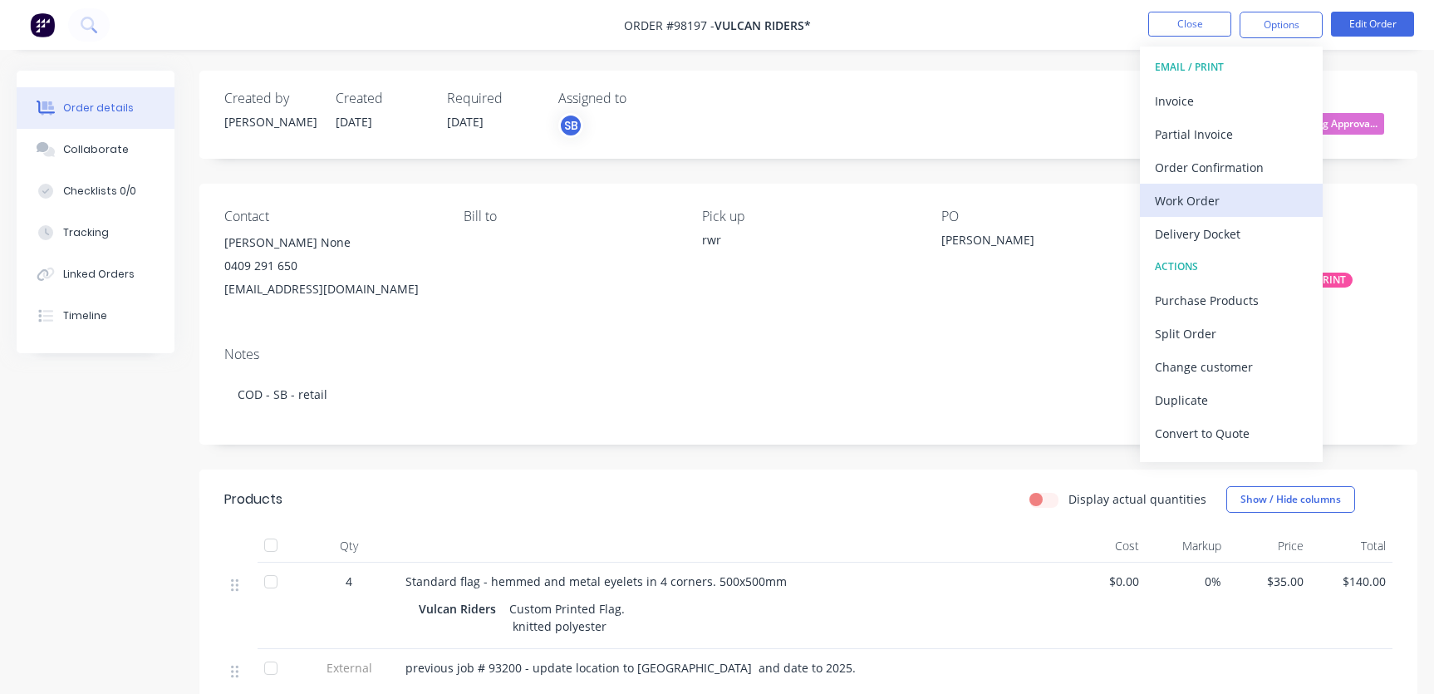
click at [1219, 189] on div "Work Order" at bounding box center [1231, 201] width 153 height 24
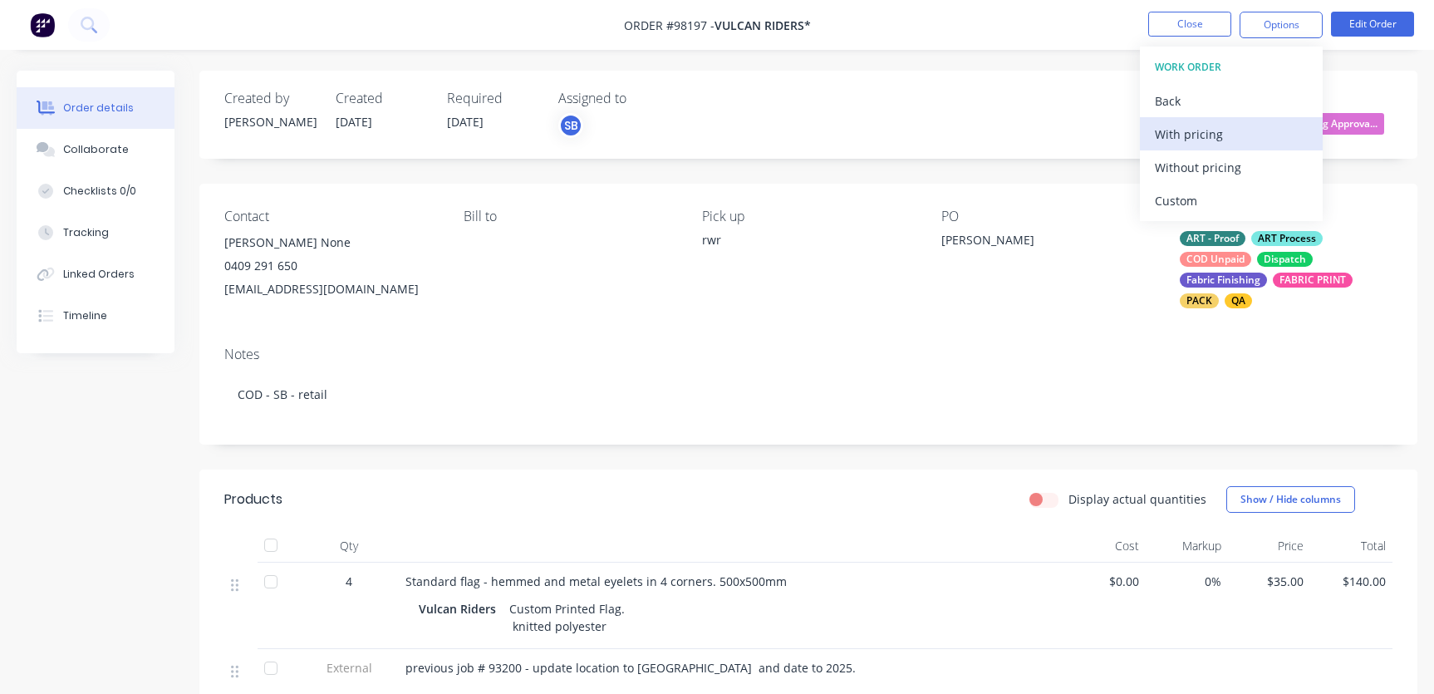
click at [1190, 135] on div "With pricing" at bounding box center [1231, 134] width 153 height 24
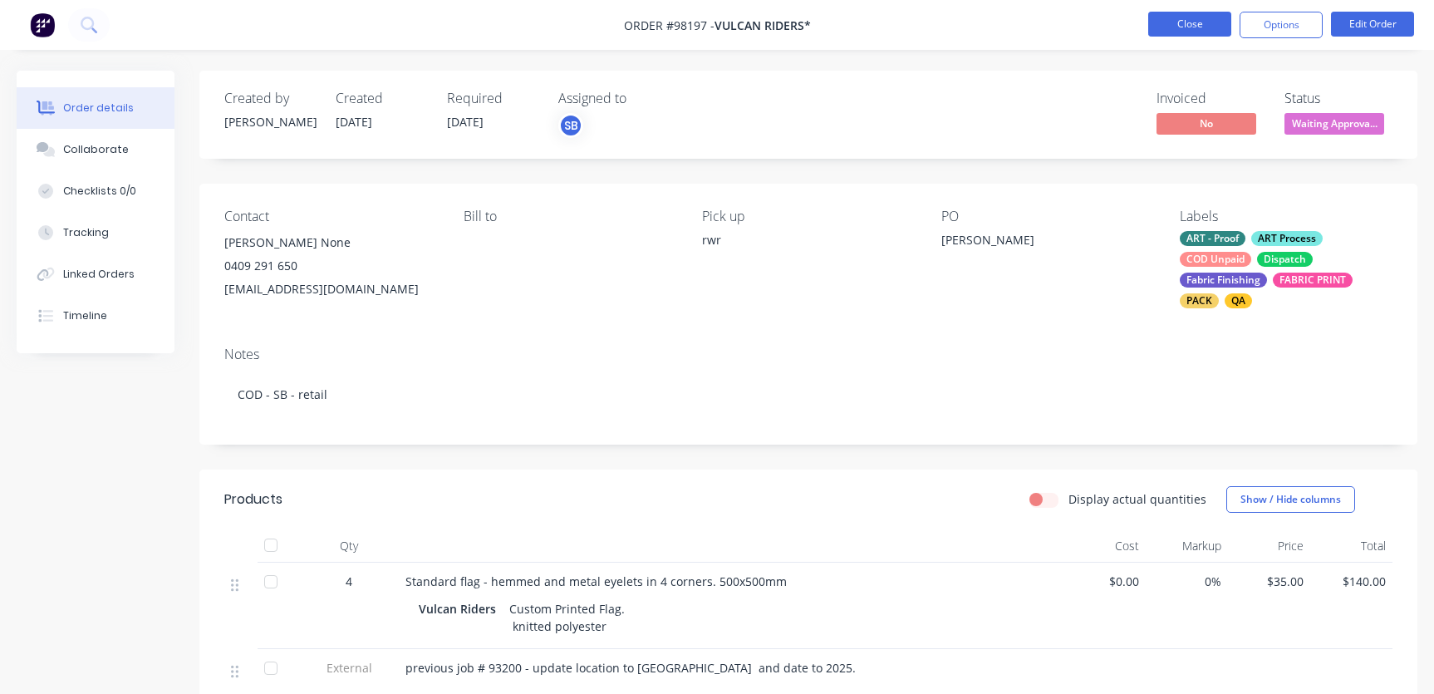
click at [1201, 26] on button "Close" at bounding box center [1189, 24] width 83 height 25
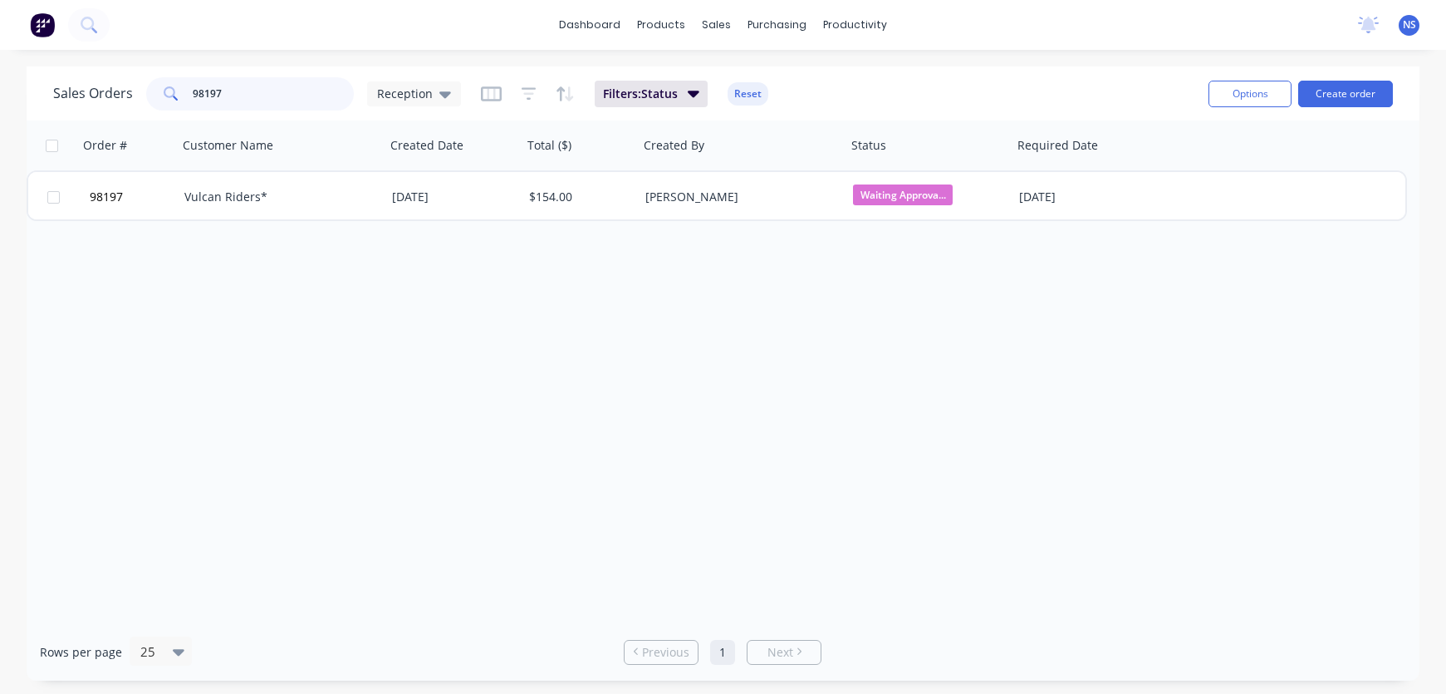
drag, startPoint x: 270, startPoint y: 92, endPoint x: 154, endPoint y: 72, distance: 118.0
click at [154, 73] on div "Sales Orders 98197 Reception Filters: Status Reset" at bounding box center [624, 93] width 1142 height 41
click at [266, 100] on input "98208" at bounding box center [274, 93] width 162 height 33
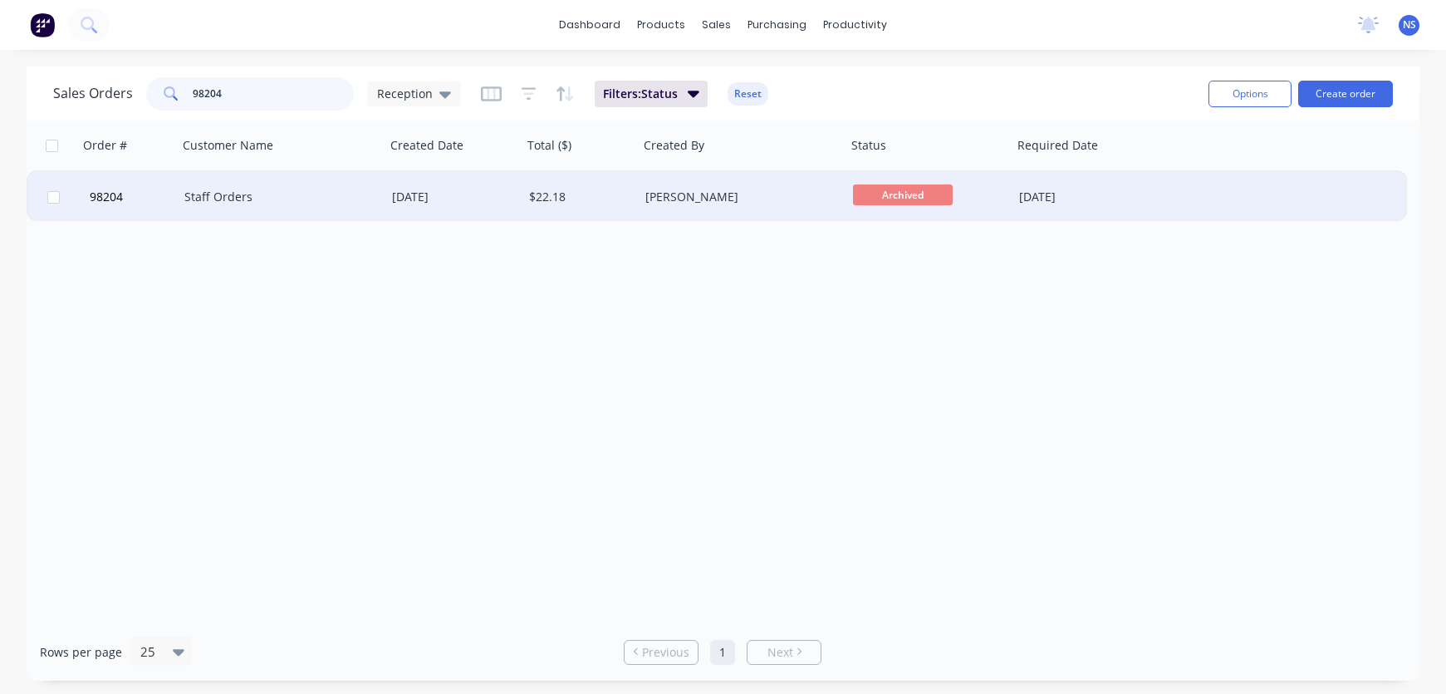
type input "98204"
click at [502, 200] on div "[DATE]" at bounding box center [454, 197] width 124 height 17
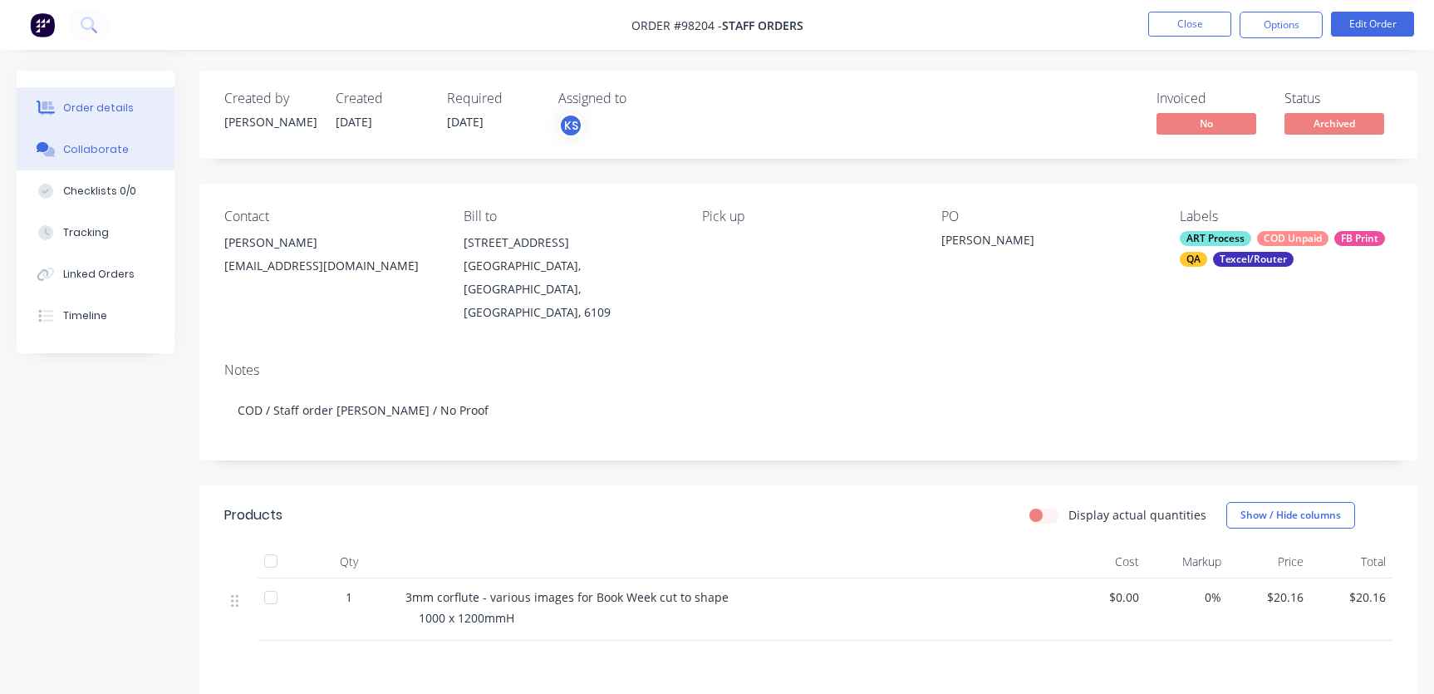
click at [102, 142] on div "Collaborate" at bounding box center [96, 149] width 66 height 15
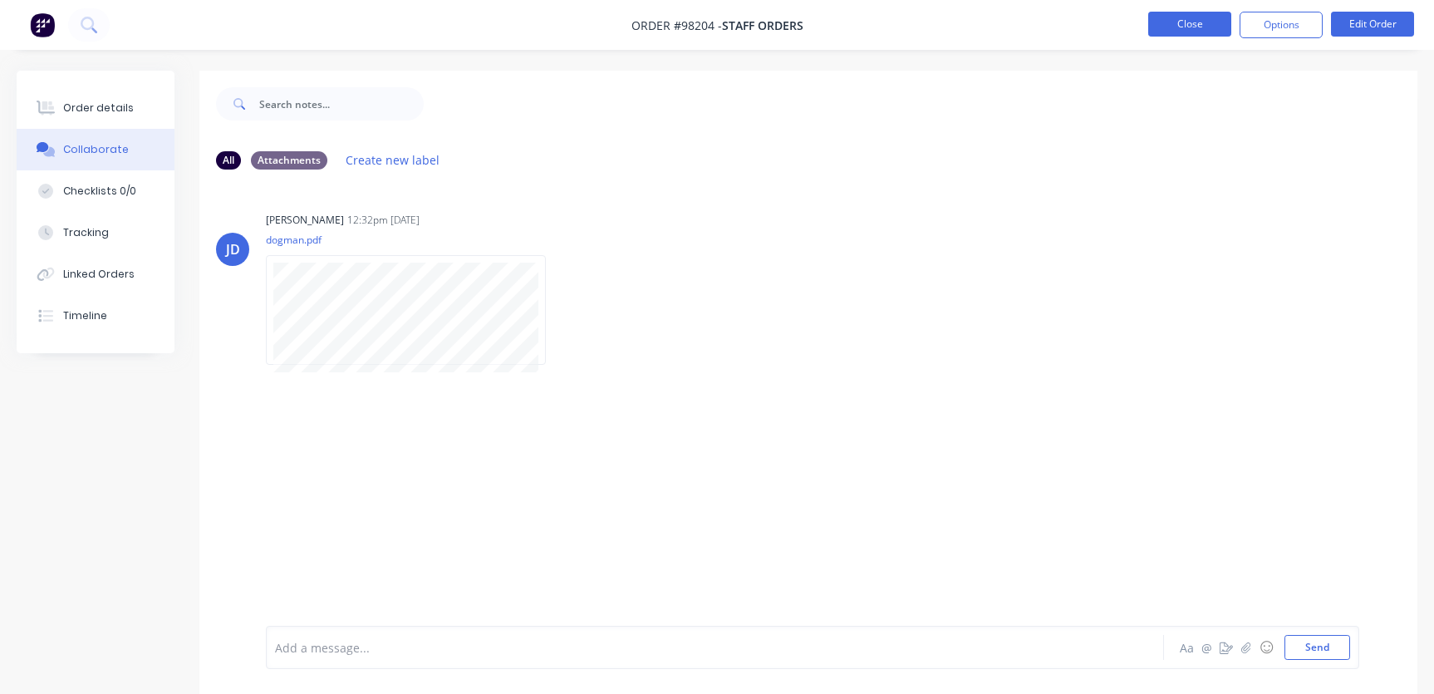
click at [1186, 22] on button "Close" at bounding box center [1189, 24] width 83 height 25
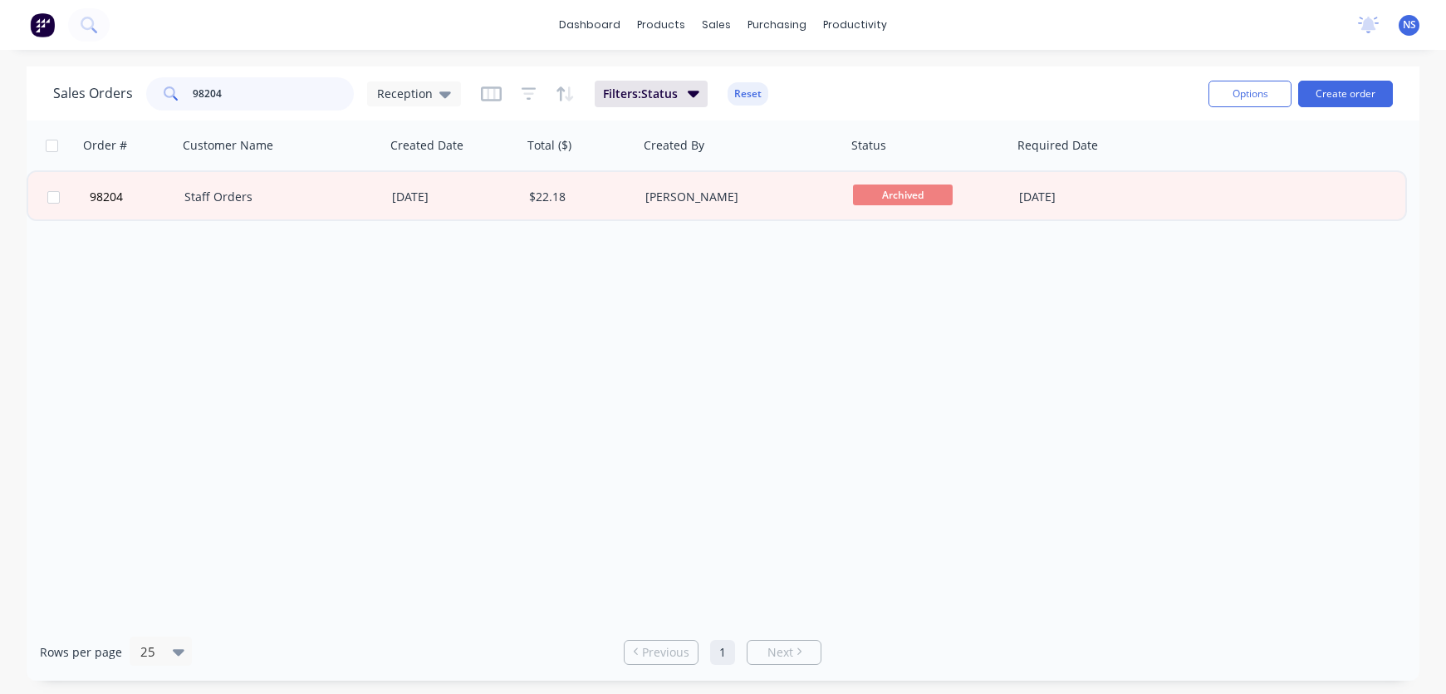
click at [258, 99] on input "98204" at bounding box center [274, 93] width 162 height 33
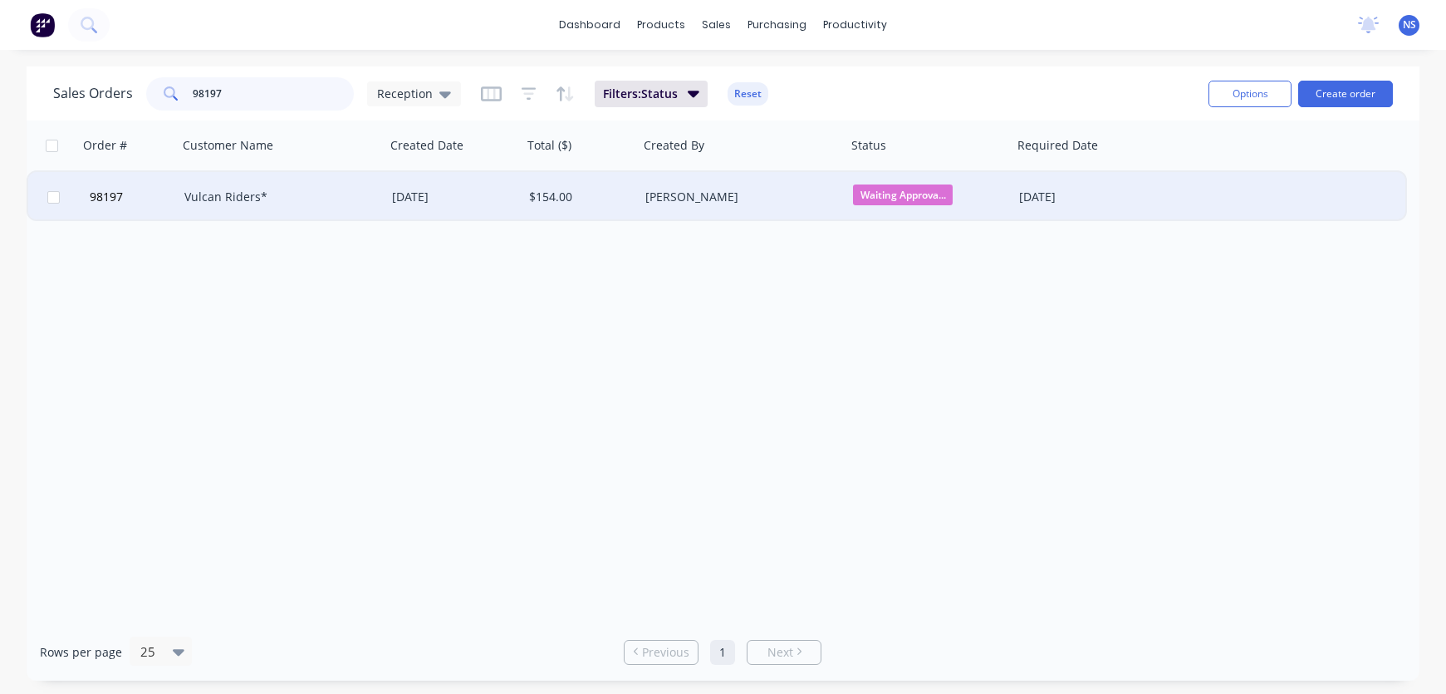
type input "98197"
click at [321, 197] on div "Vulcan Riders*" at bounding box center [276, 197] width 184 height 17
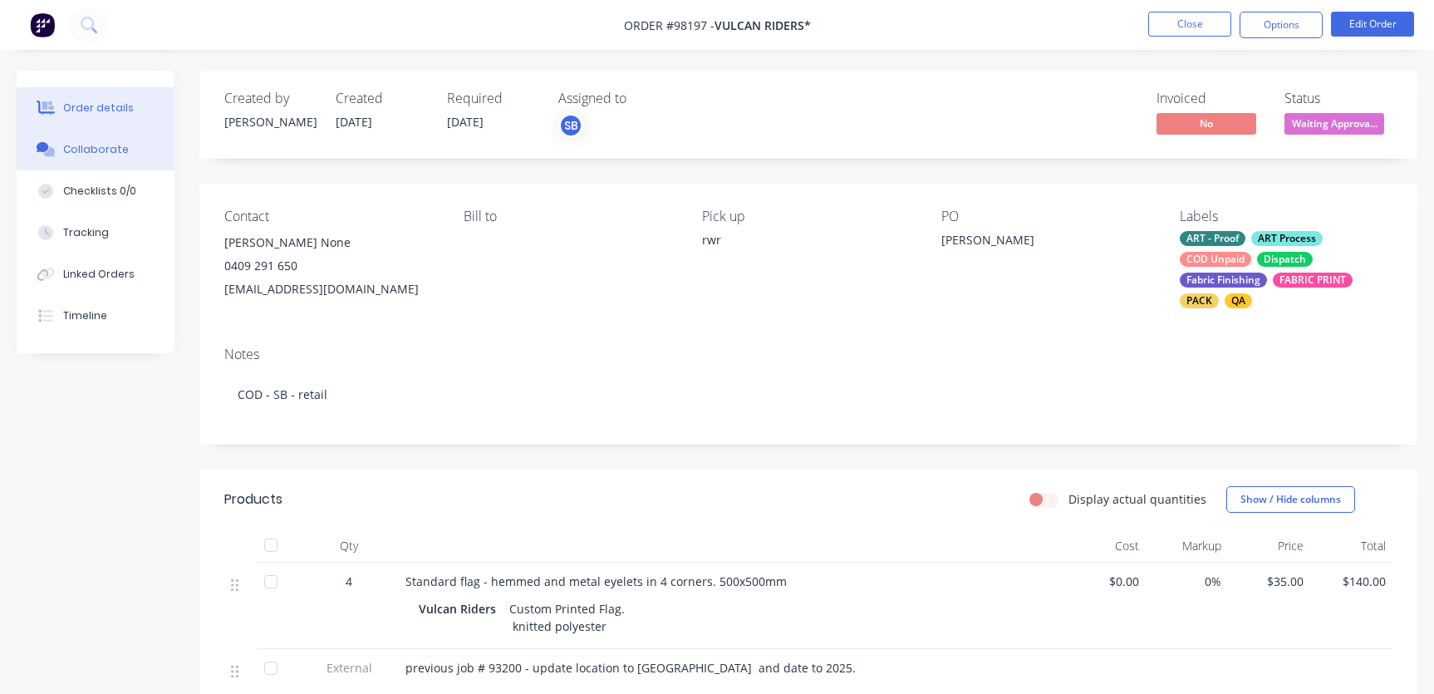
click at [96, 149] on div "Collaborate" at bounding box center [96, 149] width 66 height 15
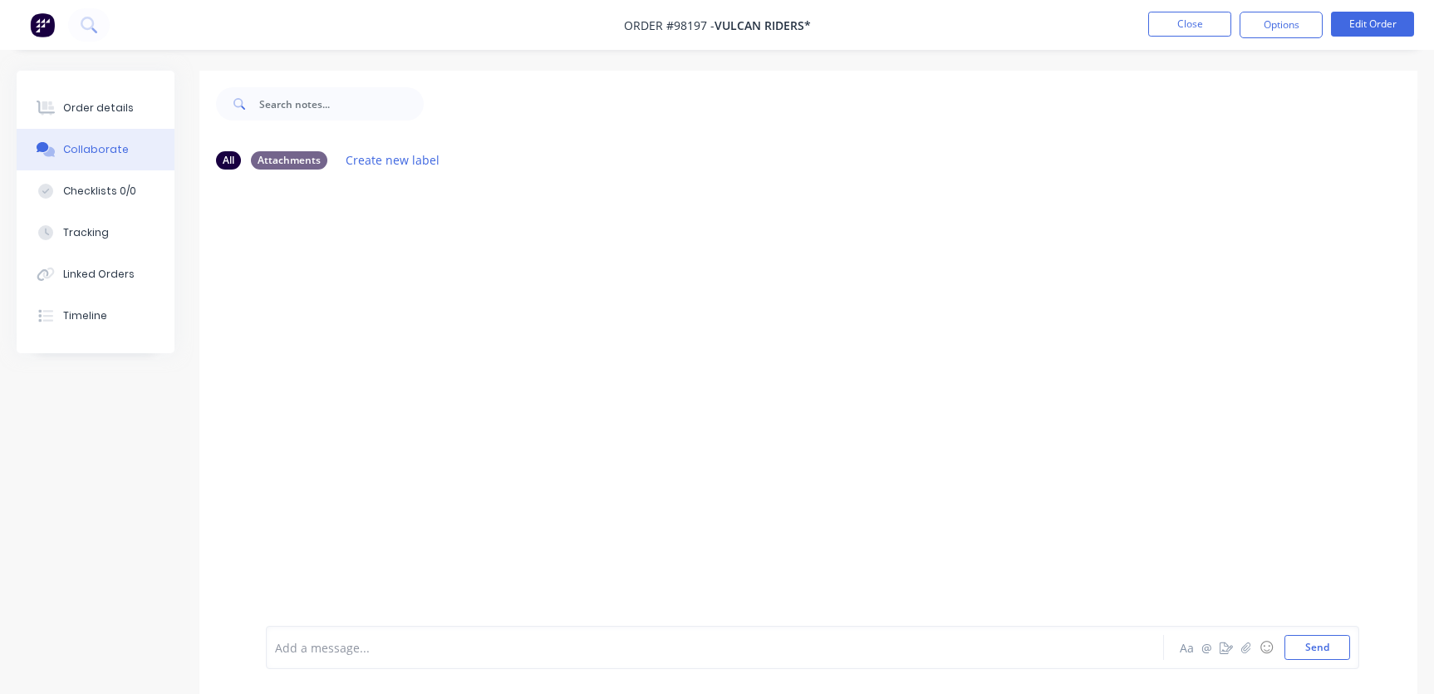
click at [414, 660] on div "Add a message... Aa @ ☺ Send" at bounding box center [812, 647] width 1093 height 43
click at [420, 652] on div at bounding box center [679, 647] width 806 height 17
click at [1201, 27] on button "Close" at bounding box center [1189, 24] width 83 height 25
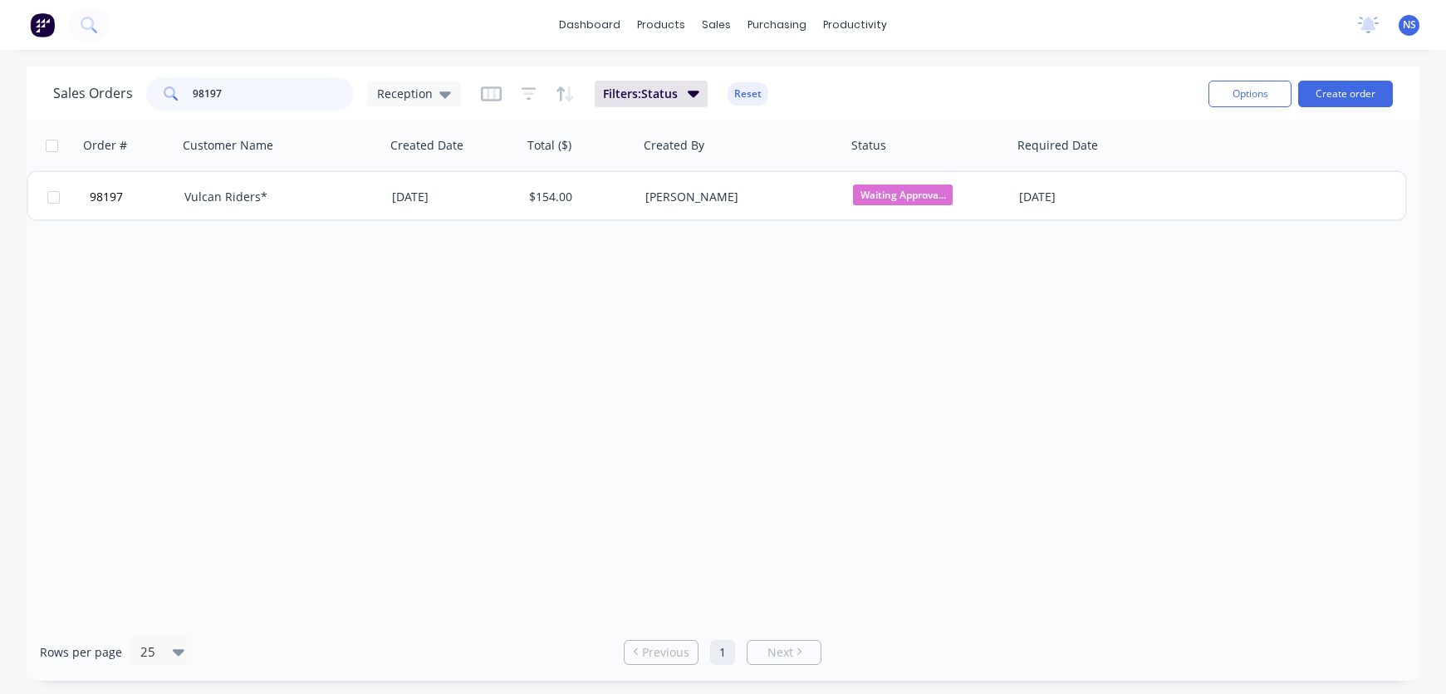
drag, startPoint x: 274, startPoint y: 96, endPoint x: 146, endPoint y: 95, distance: 127.9
click at [147, 95] on div "98197" at bounding box center [250, 93] width 208 height 33
type input "98209"
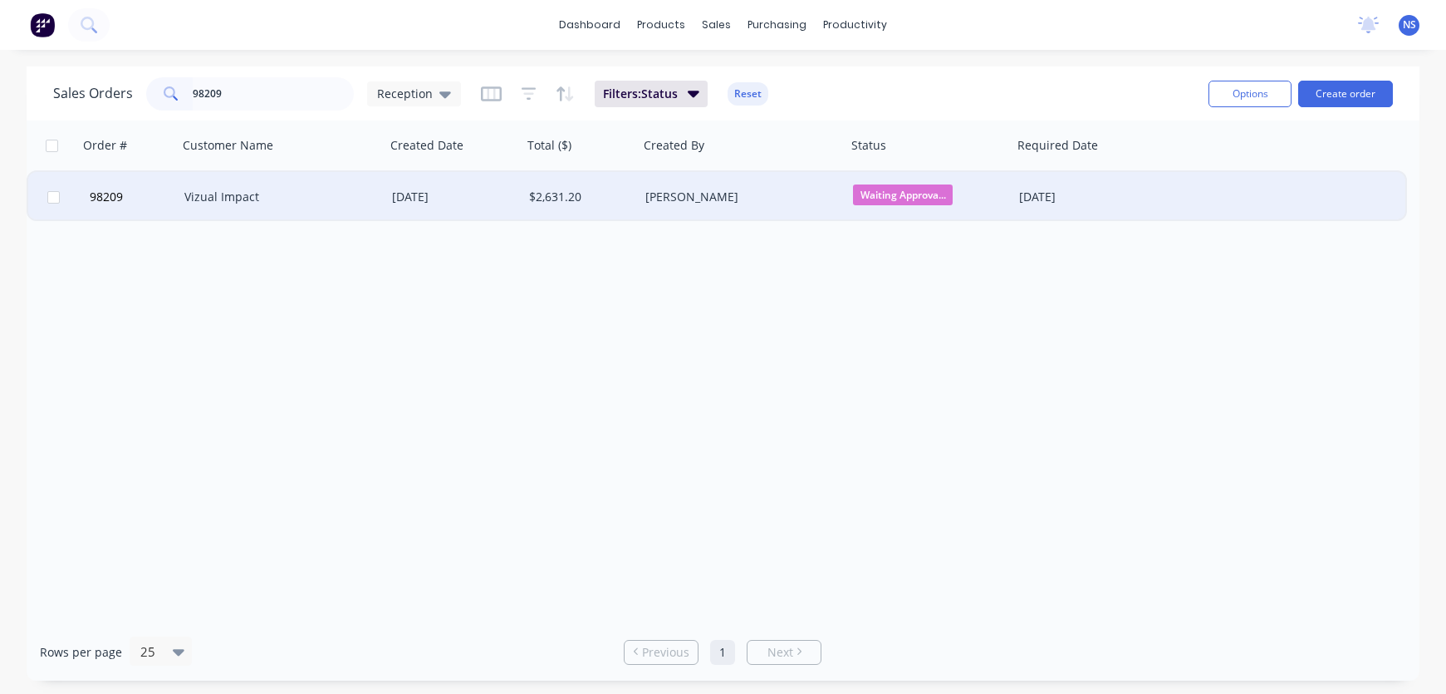
click at [358, 187] on div "Vizual Impact" at bounding box center [282, 197] width 208 height 50
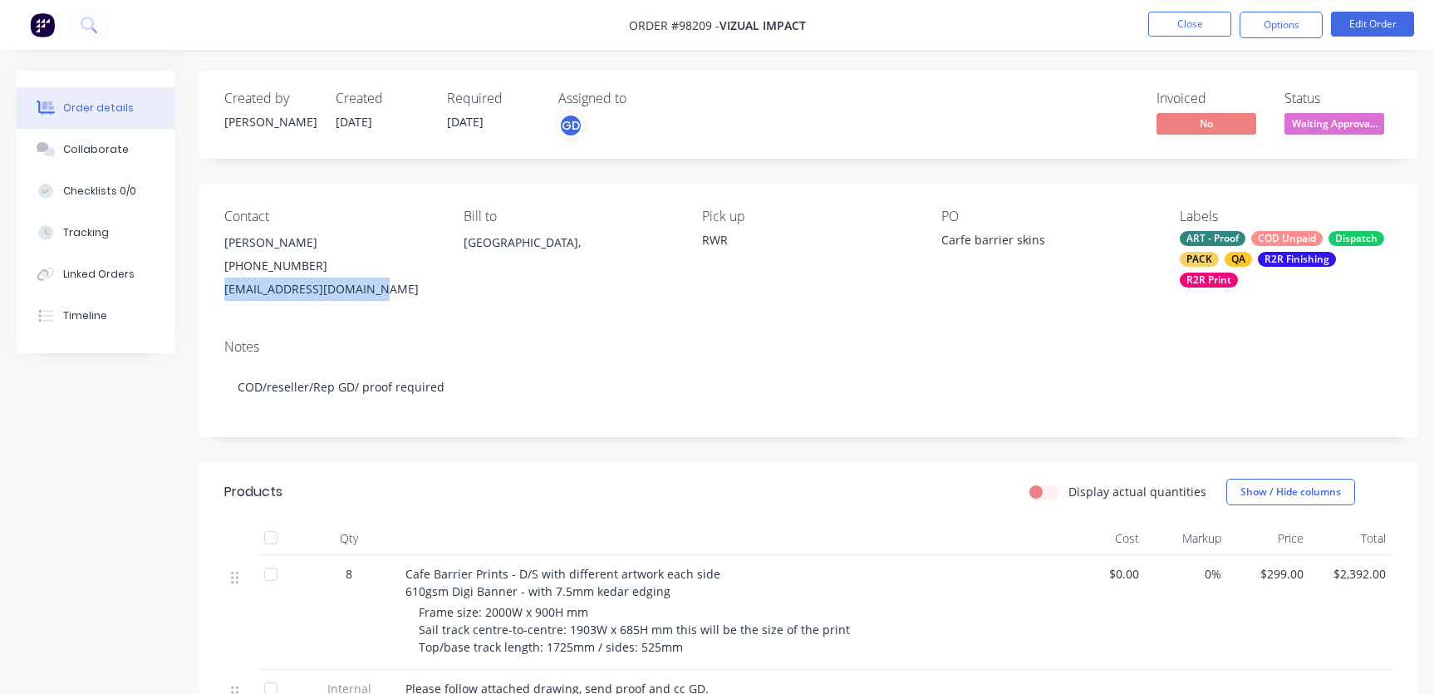
drag, startPoint x: 371, startPoint y: 288, endPoint x: 228, endPoint y: 283, distance: 142.1
click at [222, 285] on div "Contact [PERSON_NAME] [PHONE_NUMBER] [EMAIL_ADDRESS][DOMAIN_NAME] Bill to [GEOG…" at bounding box center [808, 255] width 1218 height 142
copy div "[EMAIL_ADDRESS][DOMAIN_NAME]"
click at [89, 149] on div "Collaborate" at bounding box center [96, 149] width 66 height 15
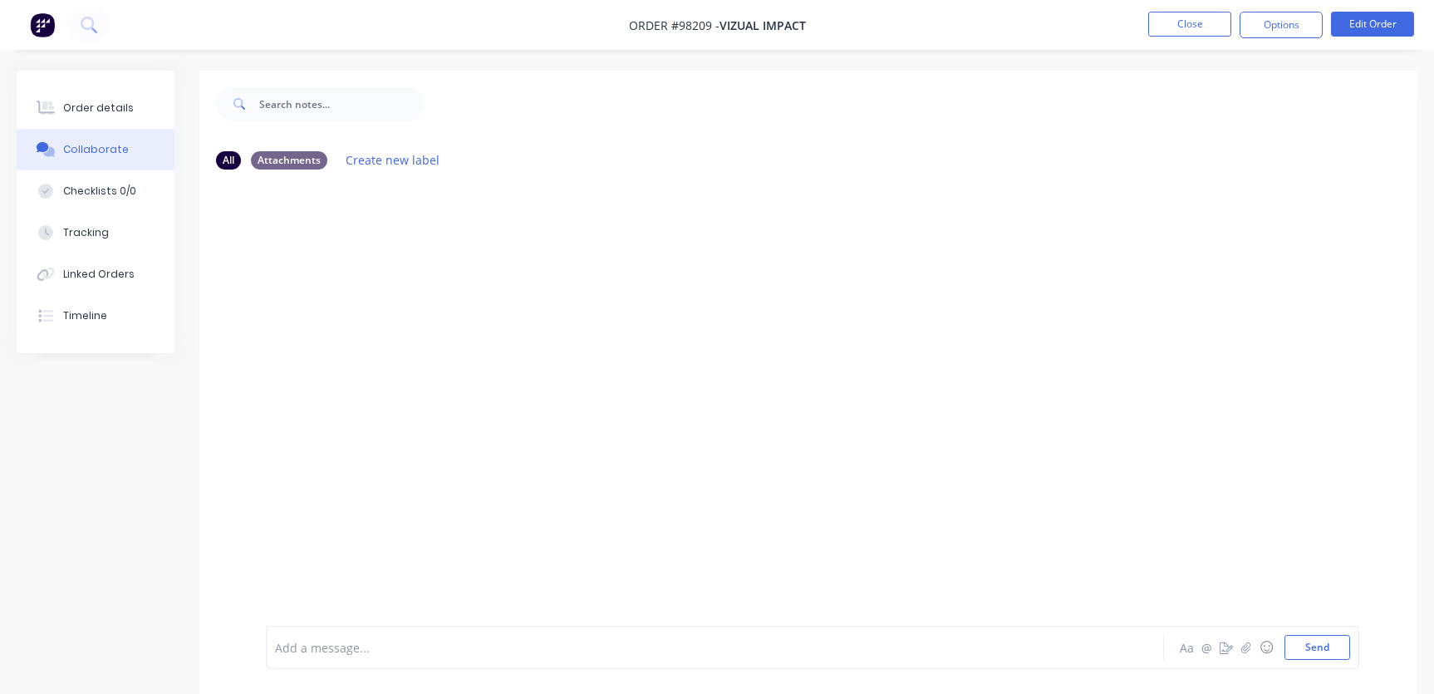
click at [375, 640] on div at bounding box center [679, 647] width 806 height 17
click at [1185, 27] on button "Close" at bounding box center [1189, 24] width 83 height 25
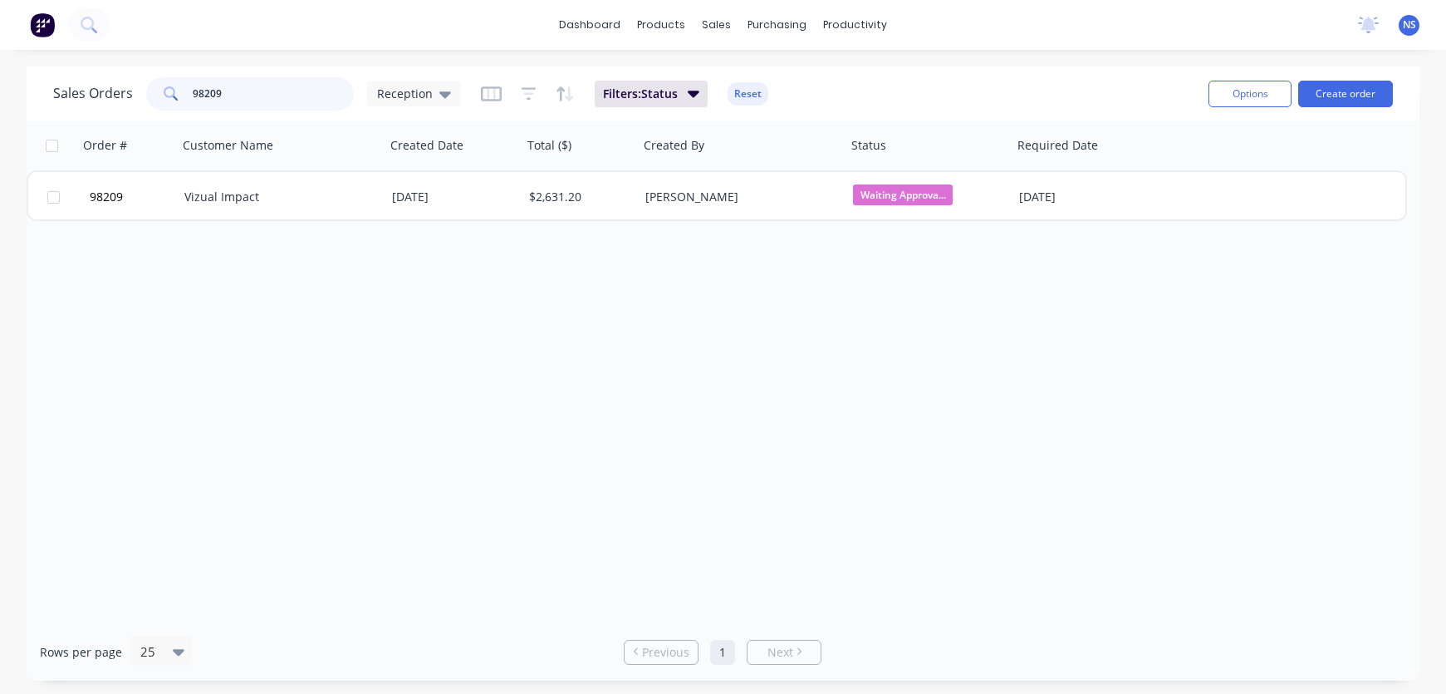
click at [246, 99] on input "98209" at bounding box center [274, 93] width 162 height 33
type input "9"
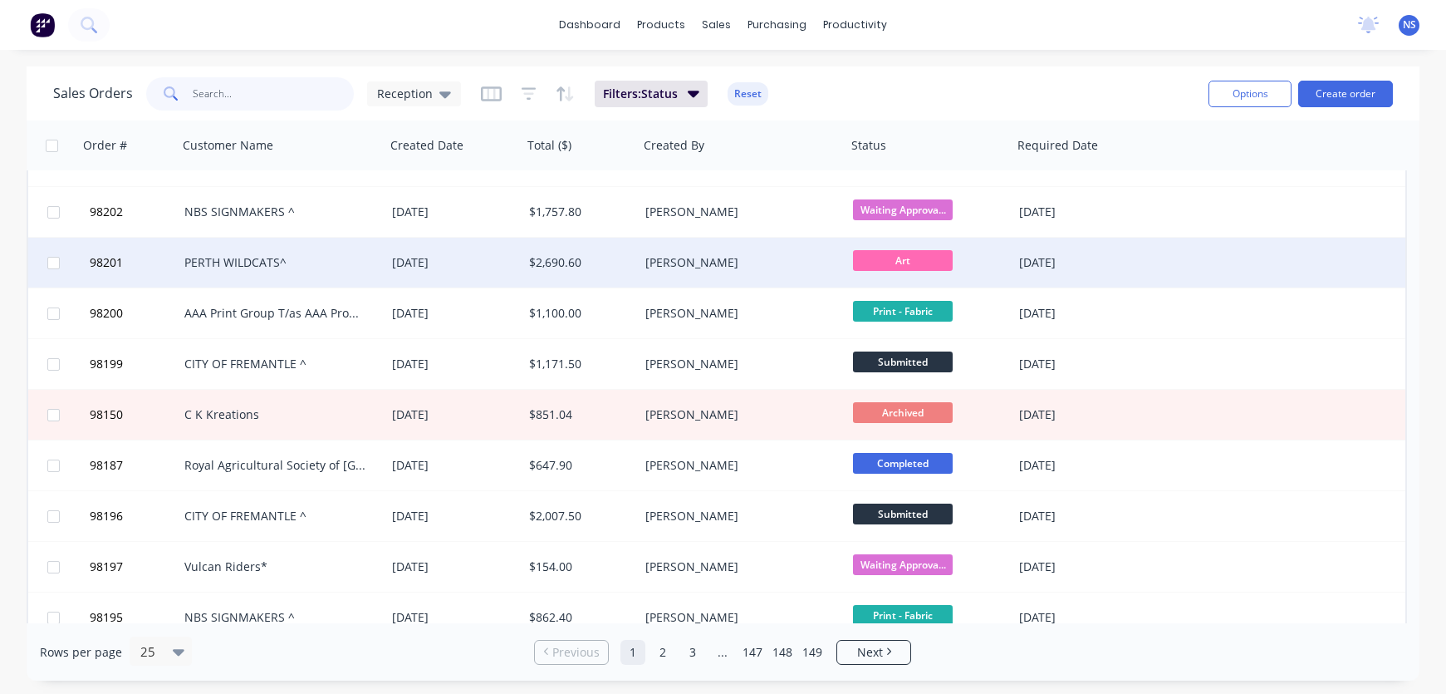
scroll to position [814, 0]
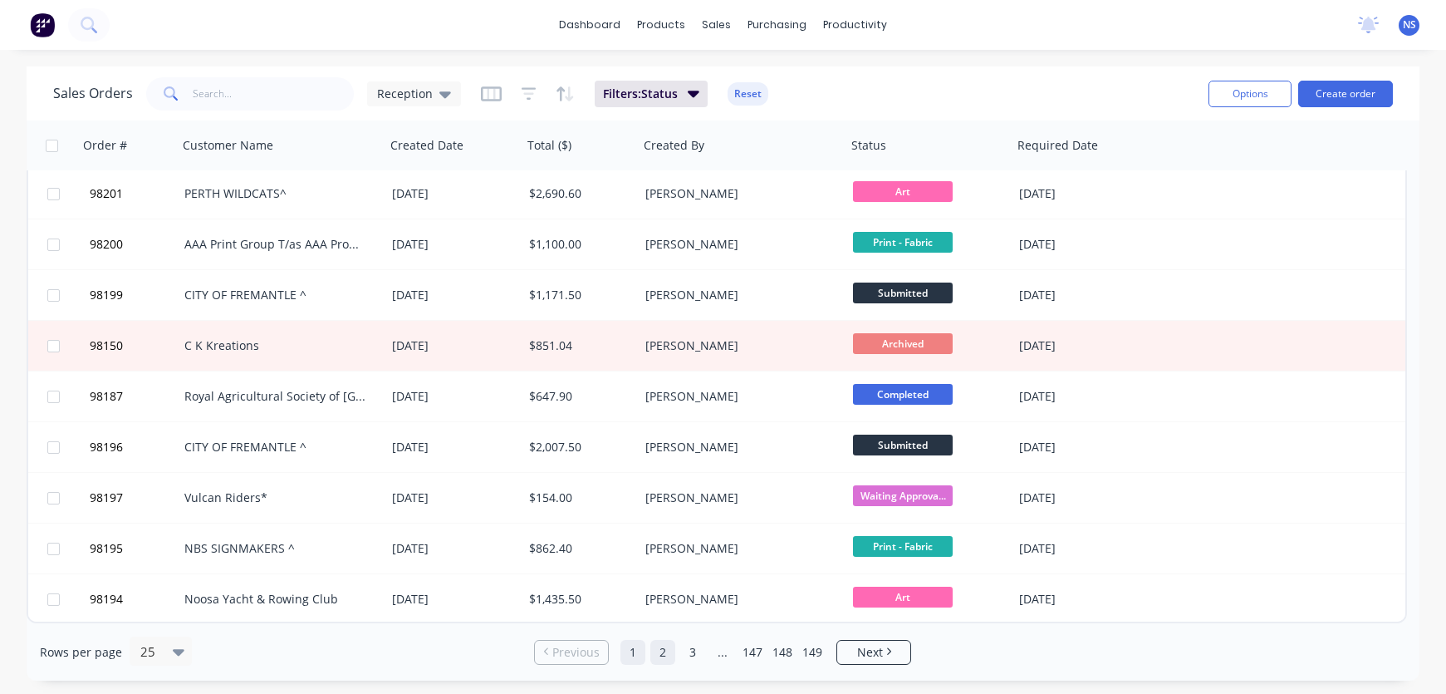
click at [663, 648] on link "2" at bounding box center [662, 652] width 25 height 25
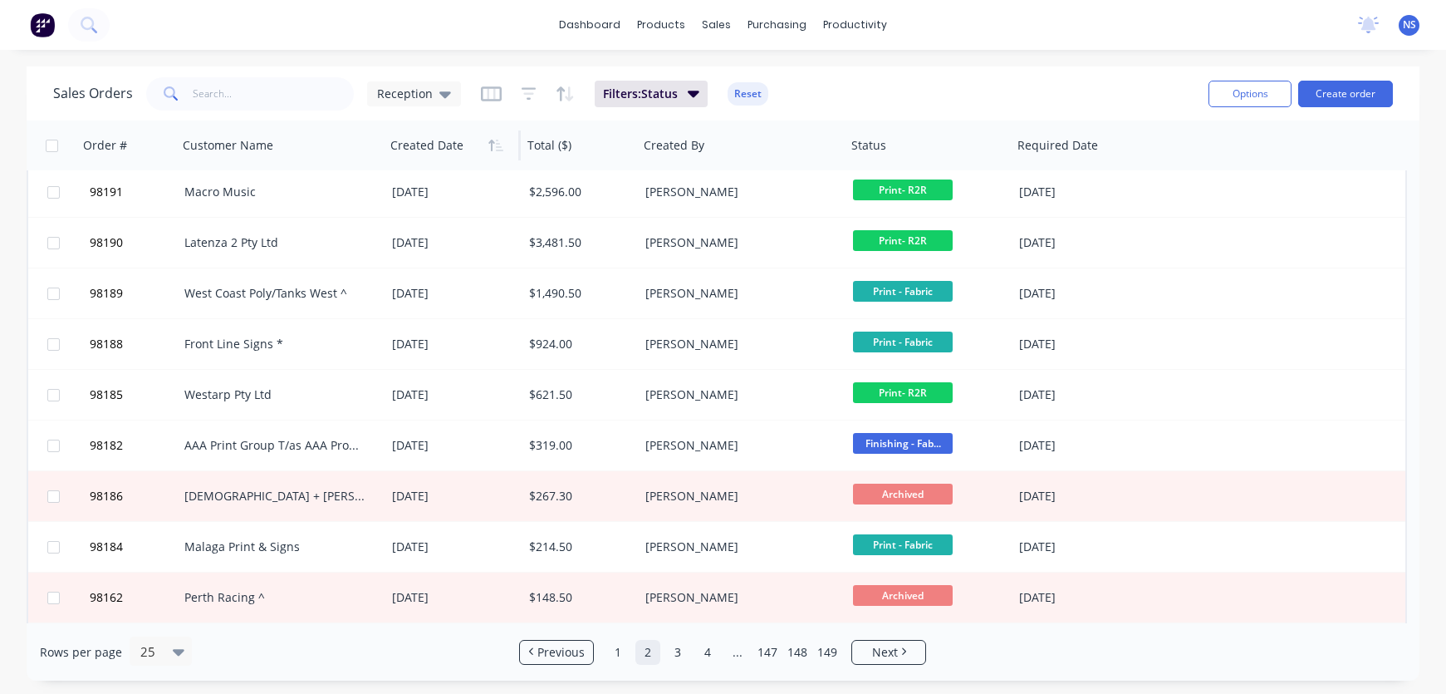
scroll to position [0, 0]
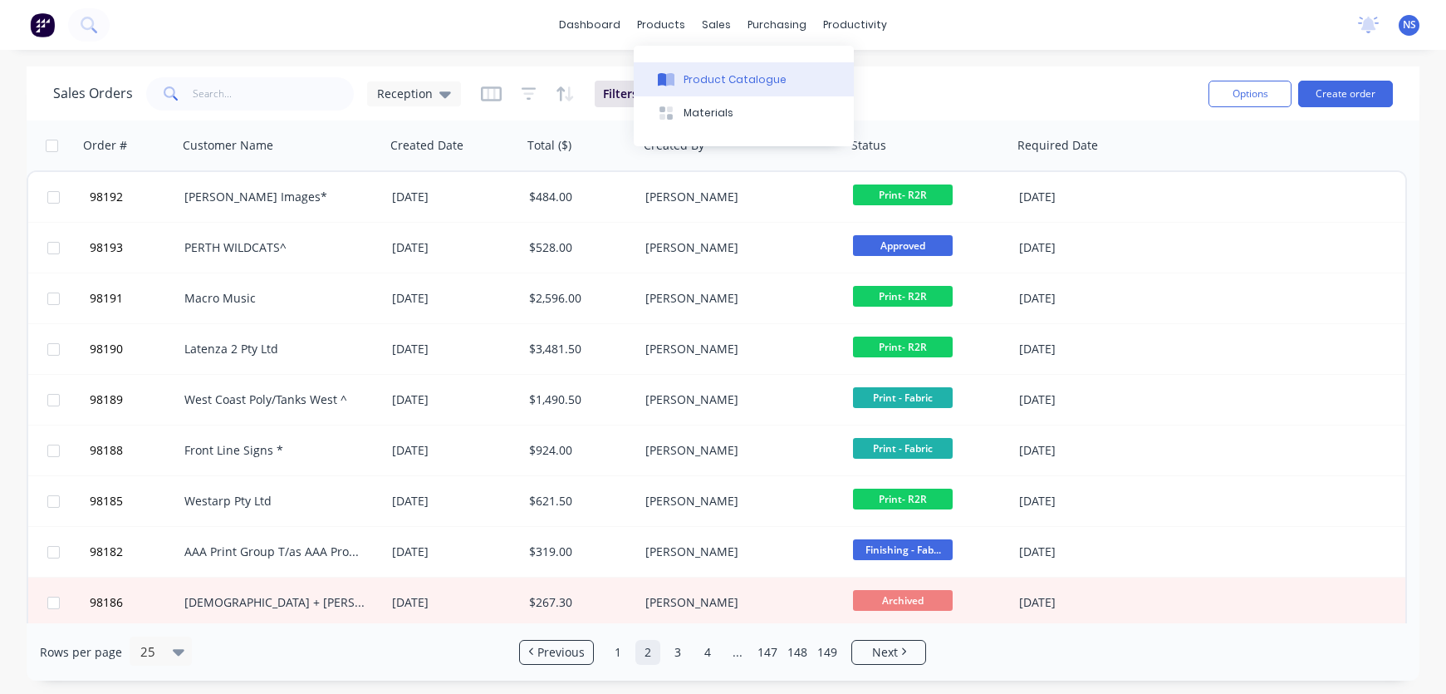
click at [708, 77] on div "Product Catalogue" at bounding box center [735, 79] width 103 height 15
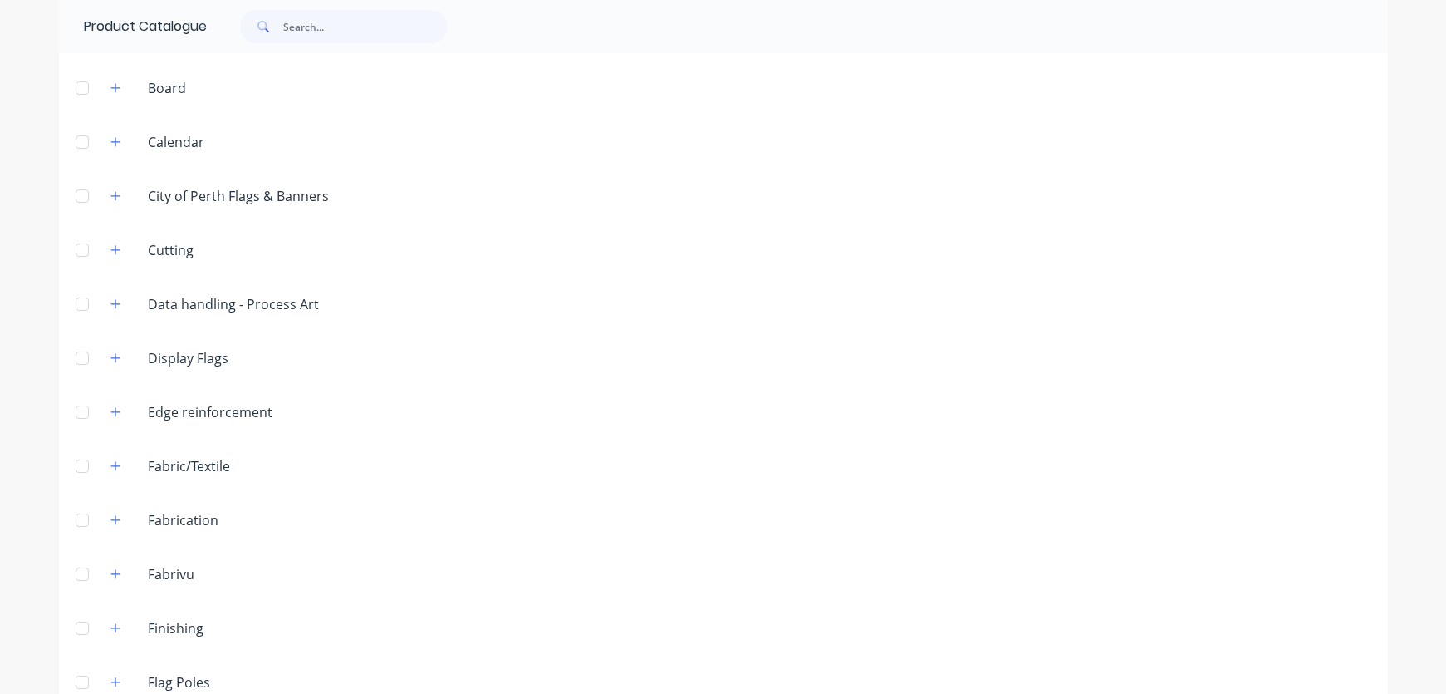
scroll to position [386, 0]
click at [110, 459] on icon "button" at bounding box center [115, 463] width 10 height 12
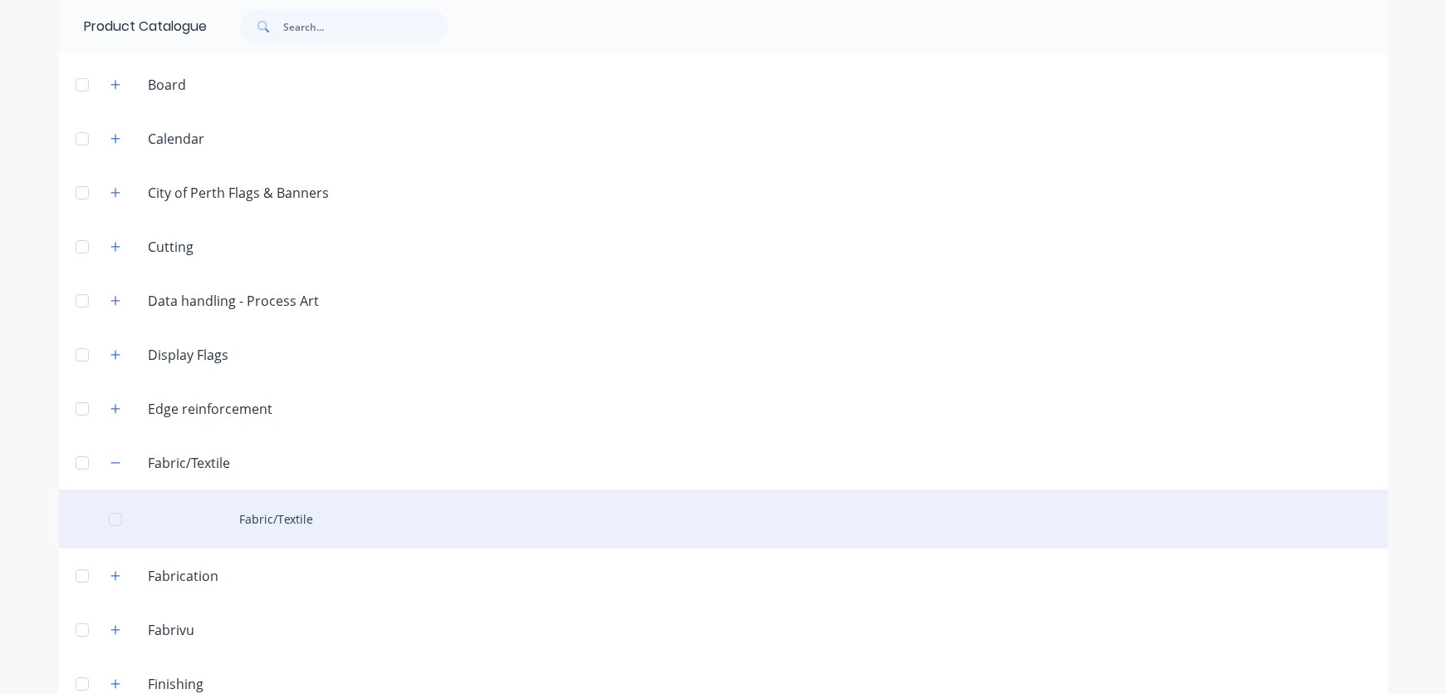
click at [251, 516] on div "Fabric/Textile" at bounding box center [723, 518] width 1329 height 59
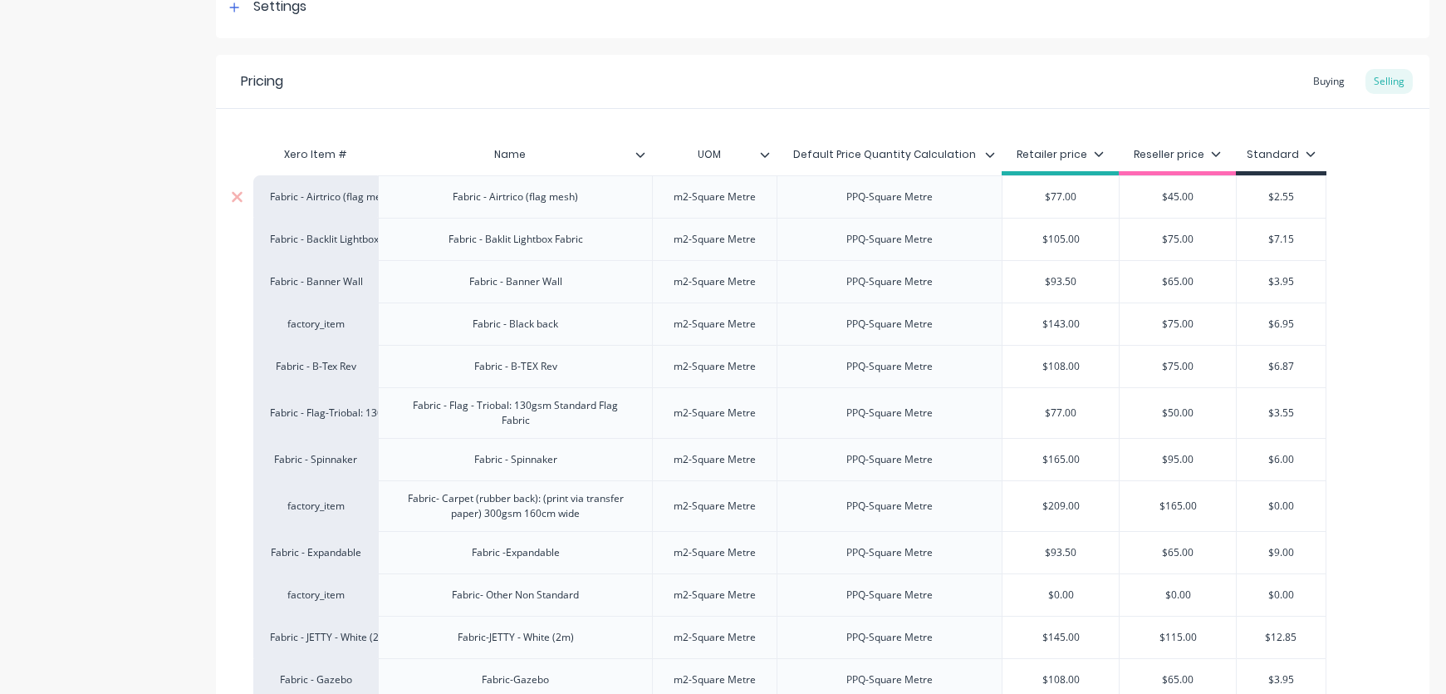
scroll to position [410, 0]
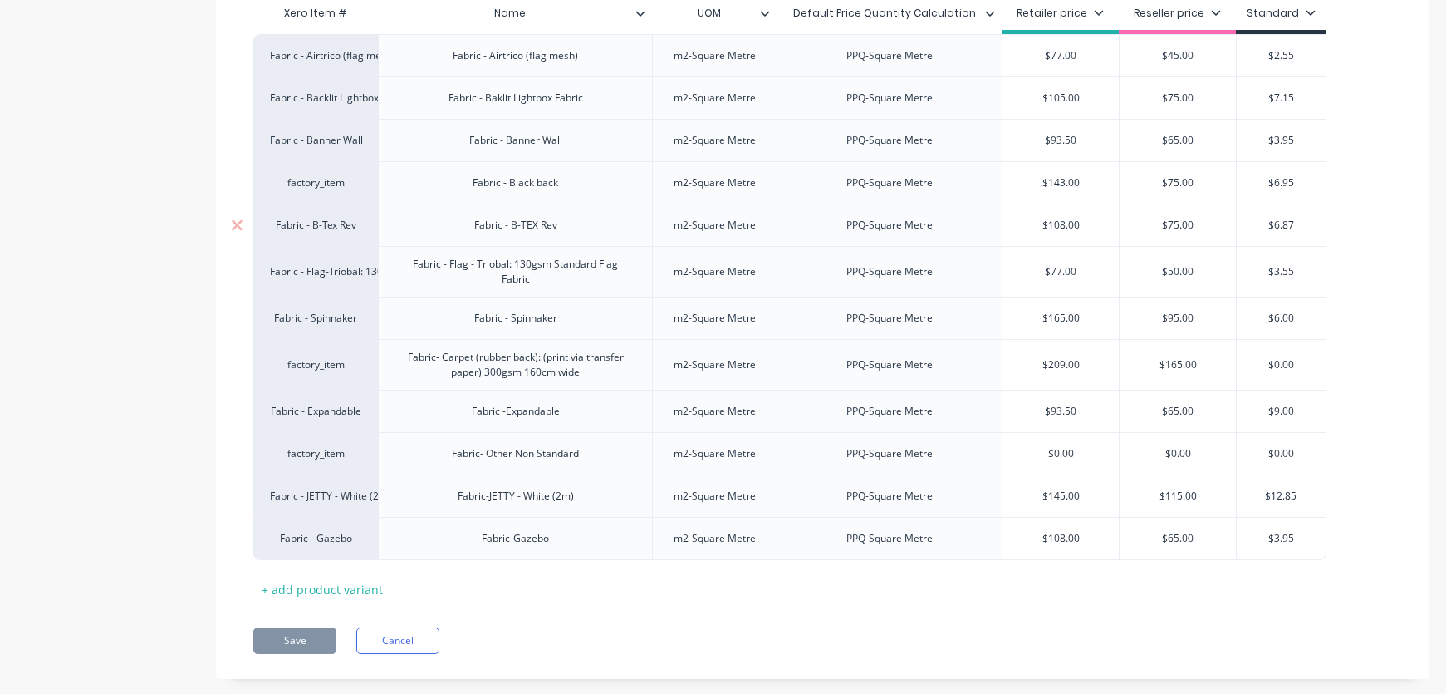
click at [546, 224] on div "Fabric - B-TEX Rev" at bounding box center [516, 225] width 110 height 22
click at [326, 226] on div "Fabric - B-Tex Rev" at bounding box center [315, 225] width 91 height 15
click at [513, 224] on div "Fabric - B-TEX Rev" at bounding box center [516, 225] width 110 height 22
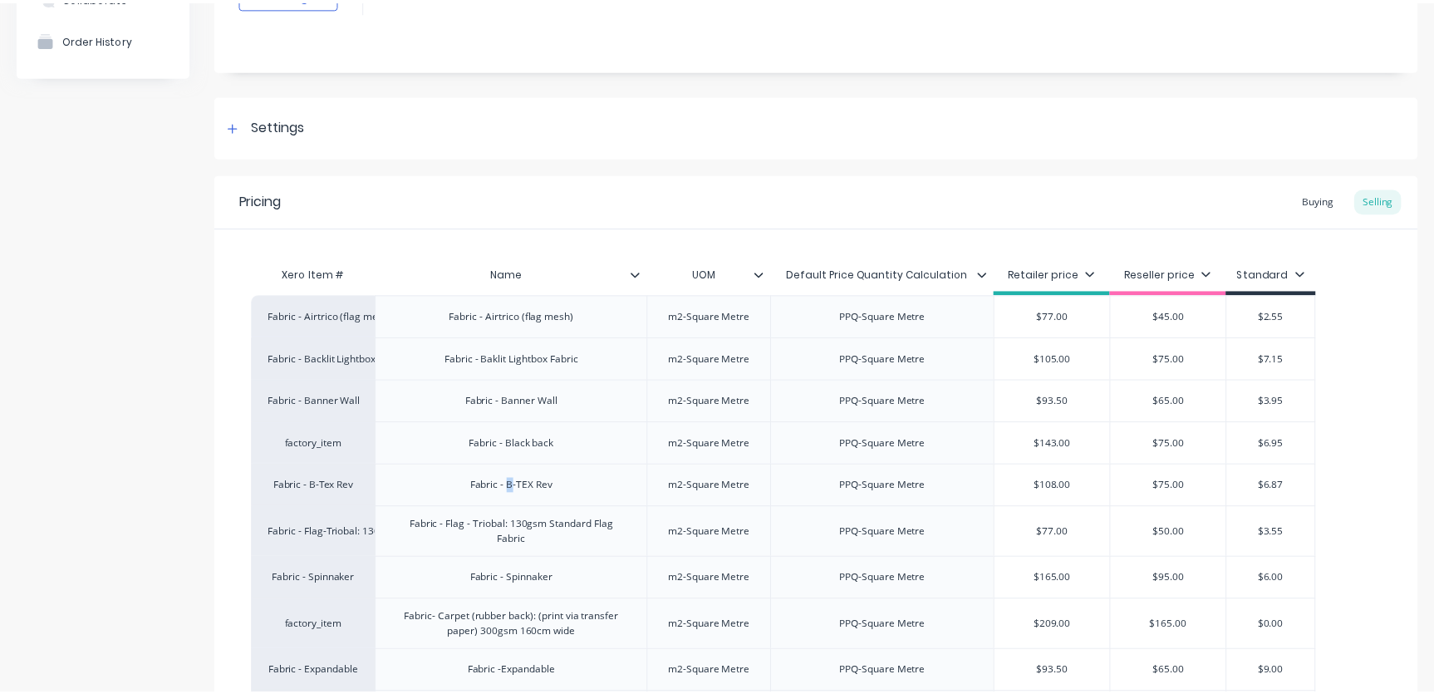
scroll to position [0, 0]
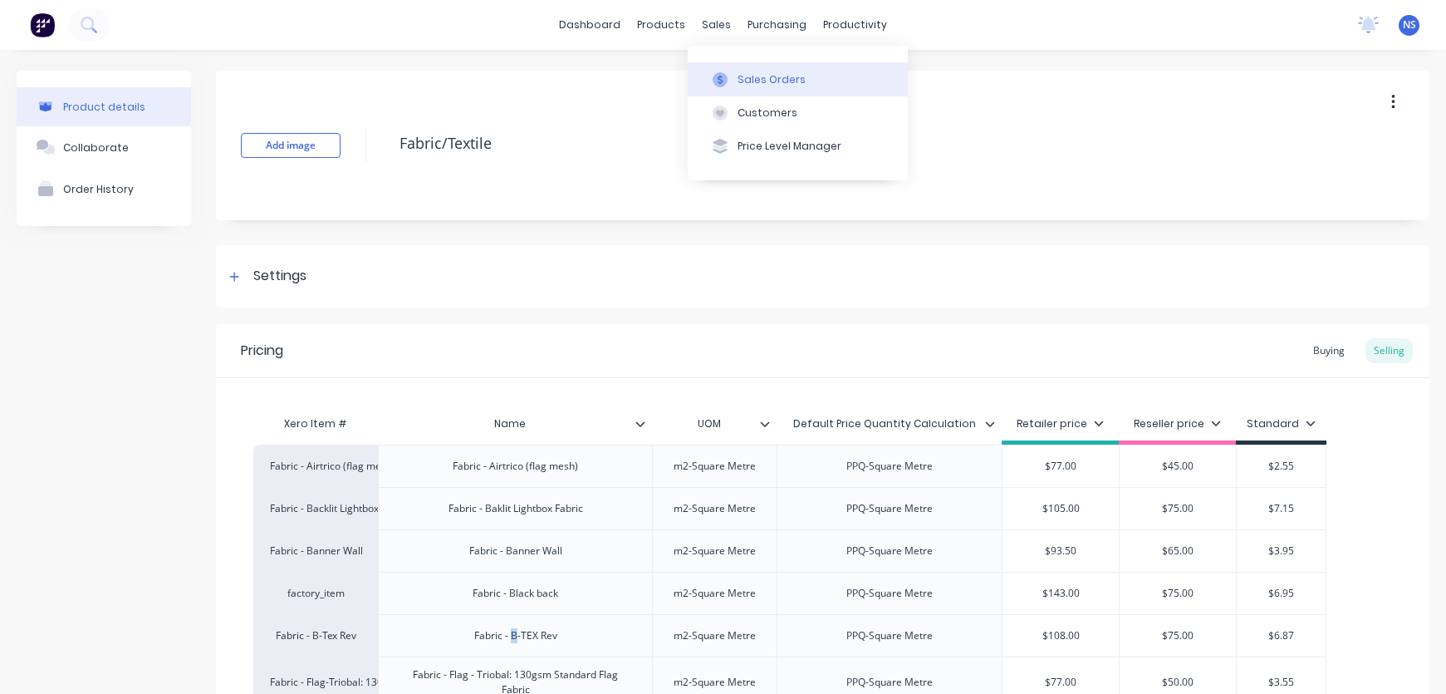
click at [758, 69] on button "Sales Orders" at bounding box center [798, 78] width 220 height 33
type textarea "x"
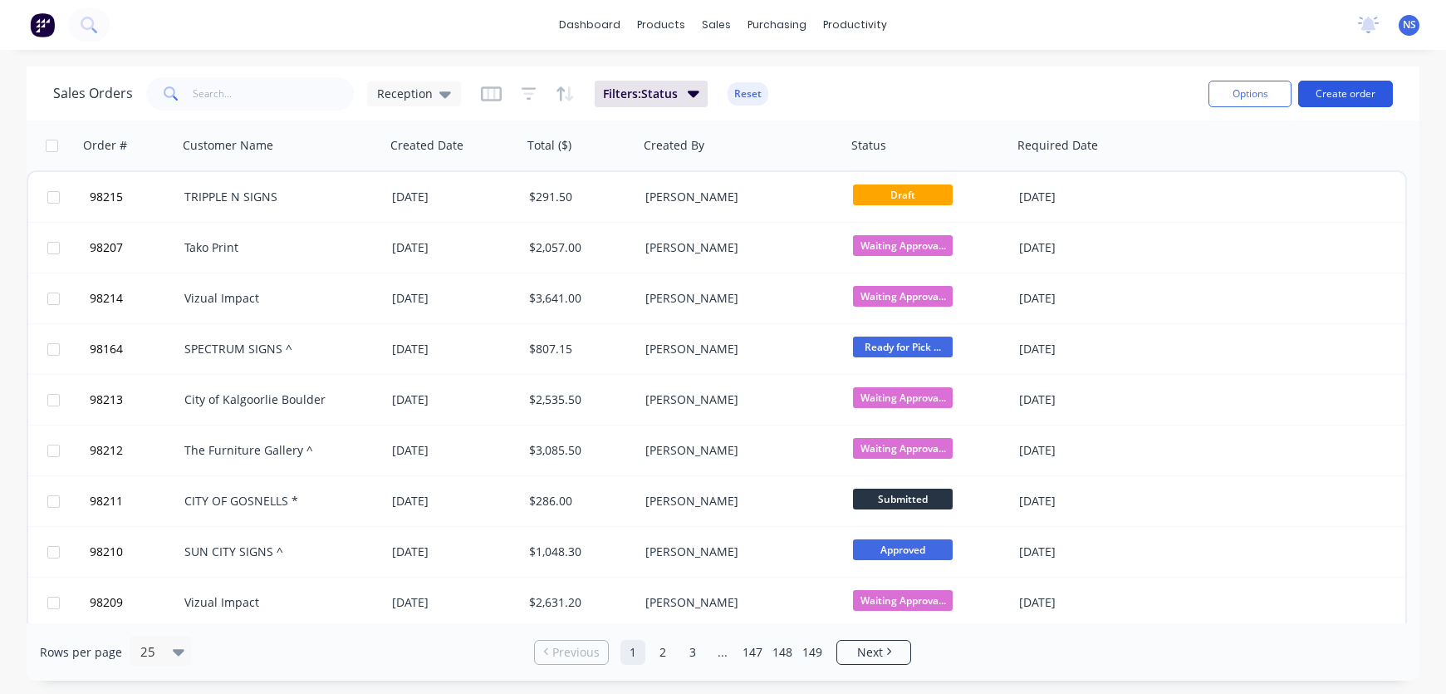
click at [1346, 91] on button "Create order" at bounding box center [1345, 94] width 95 height 27
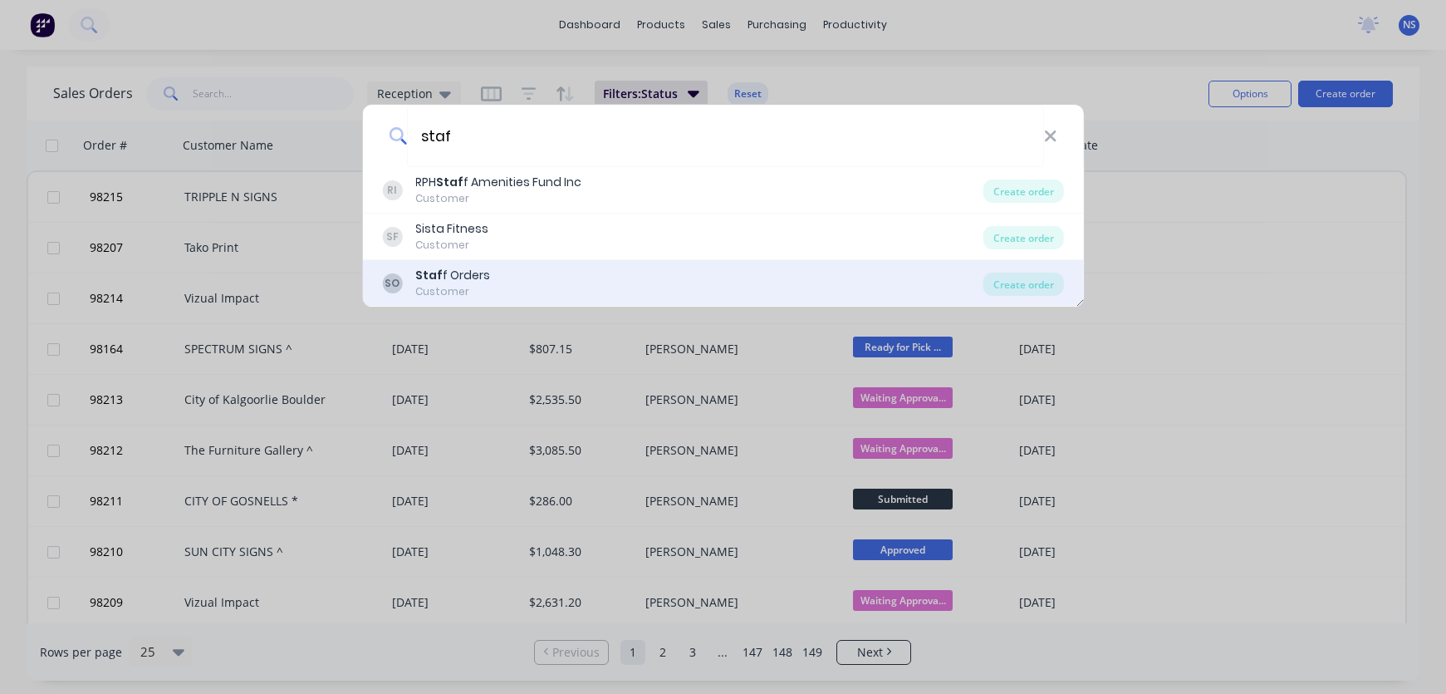
type input "staf"
click at [601, 290] on div "SO Staf f Orders Customer" at bounding box center [682, 283] width 601 height 32
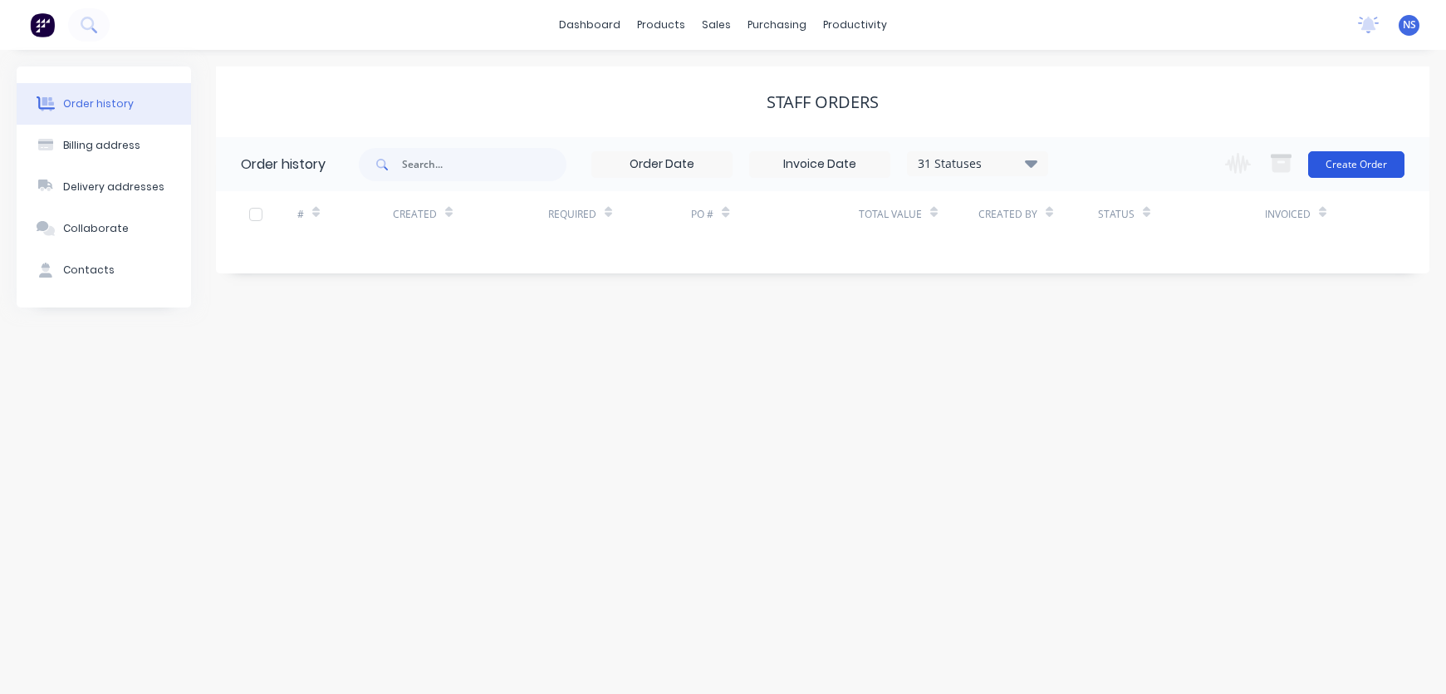
click at [1357, 164] on button "Create Order" at bounding box center [1356, 164] width 96 height 27
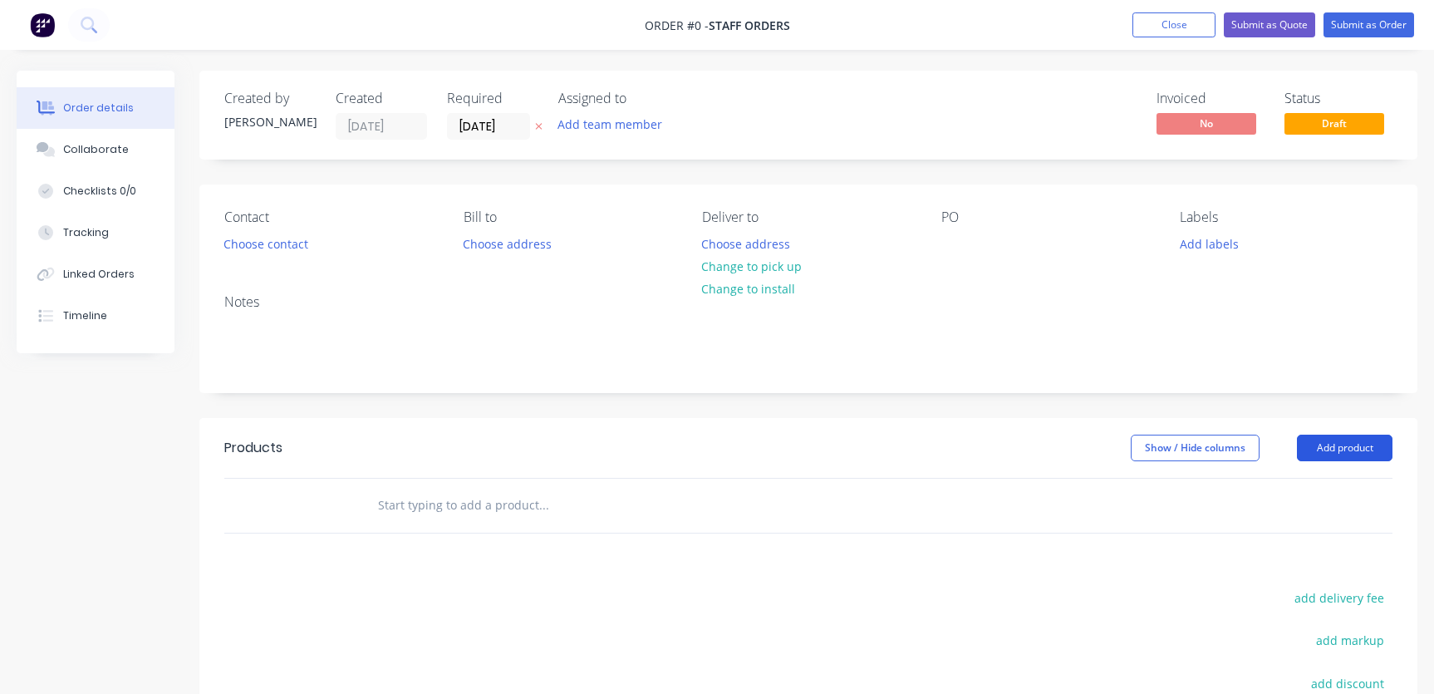
click at [1343, 444] on button "Add product" at bounding box center [1345, 447] width 96 height 27
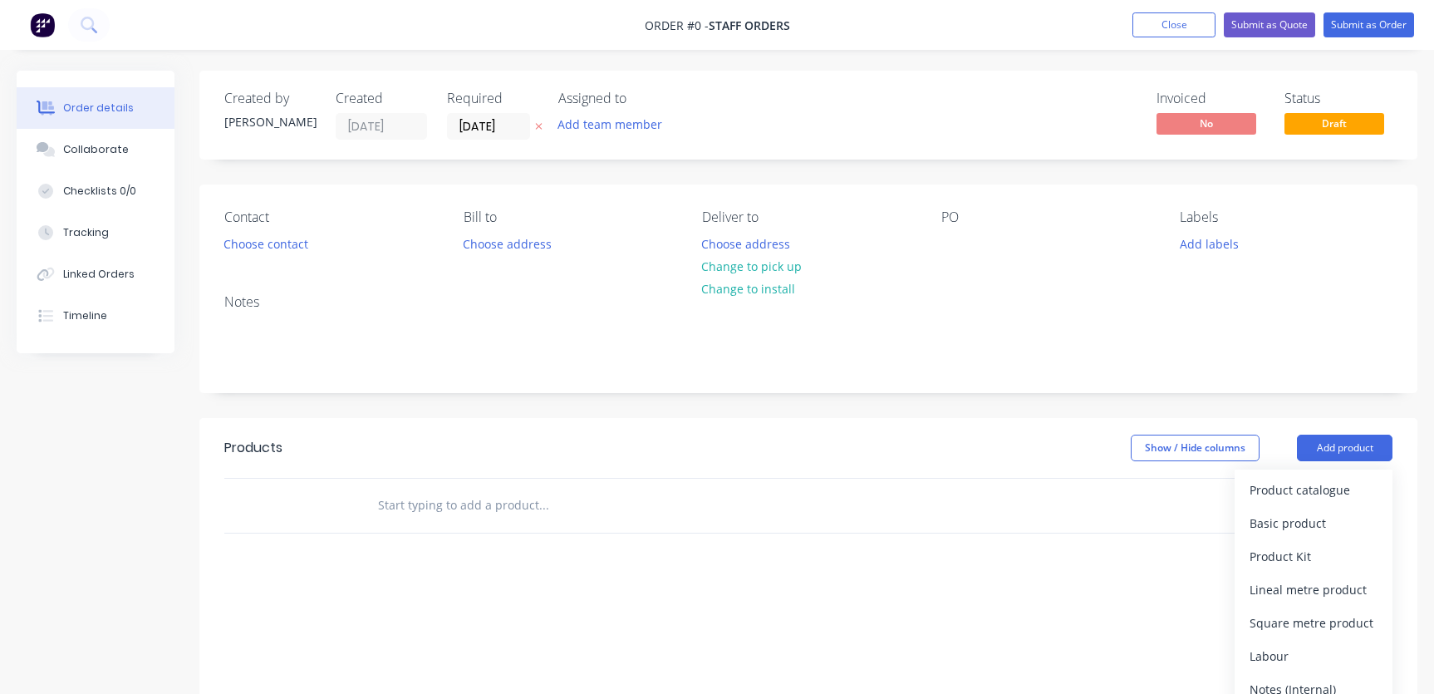
click at [537, 508] on input "text" at bounding box center [543, 504] width 332 height 33
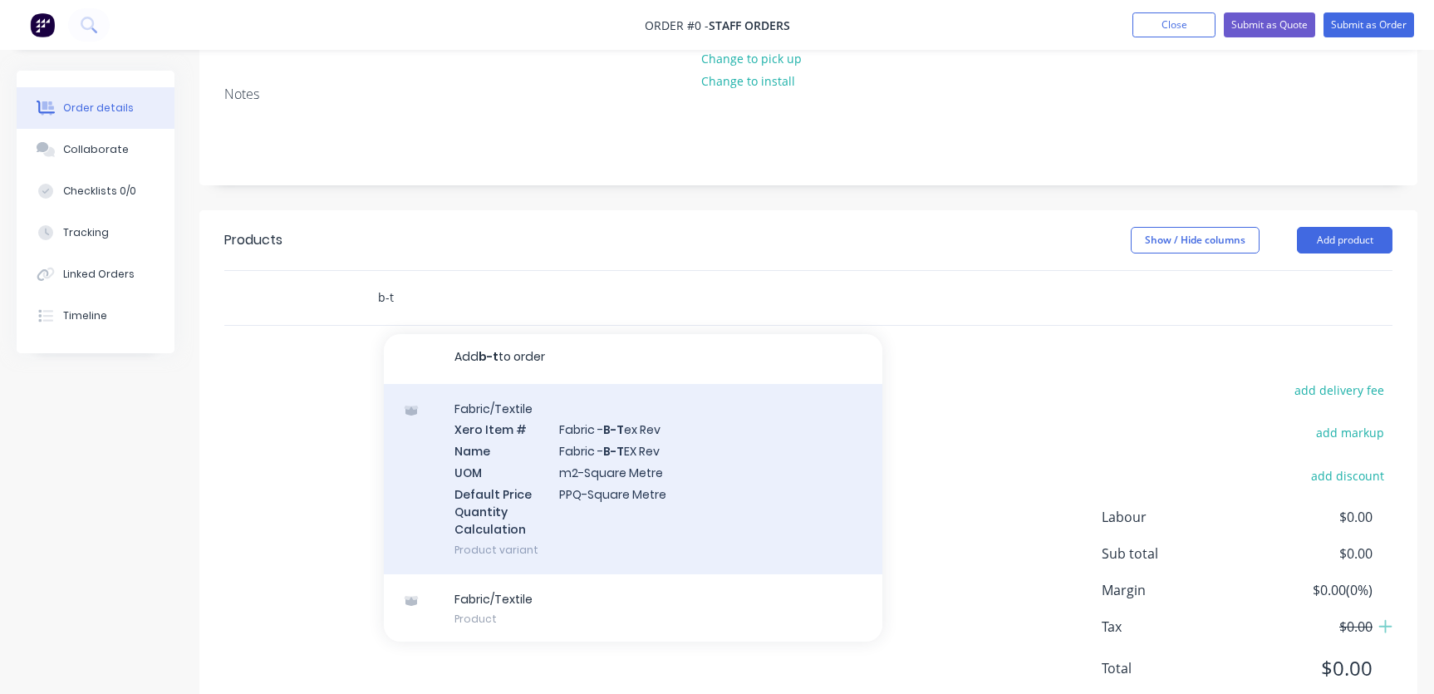
scroll to position [5, 0]
type input "b-t"
click at [613, 495] on div "Fabric/Textile Xero Item # Fabric - B-T ex Rev Name Fabric - B-T EX Rev UOM m2-…" at bounding box center [633, 477] width 498 height 190
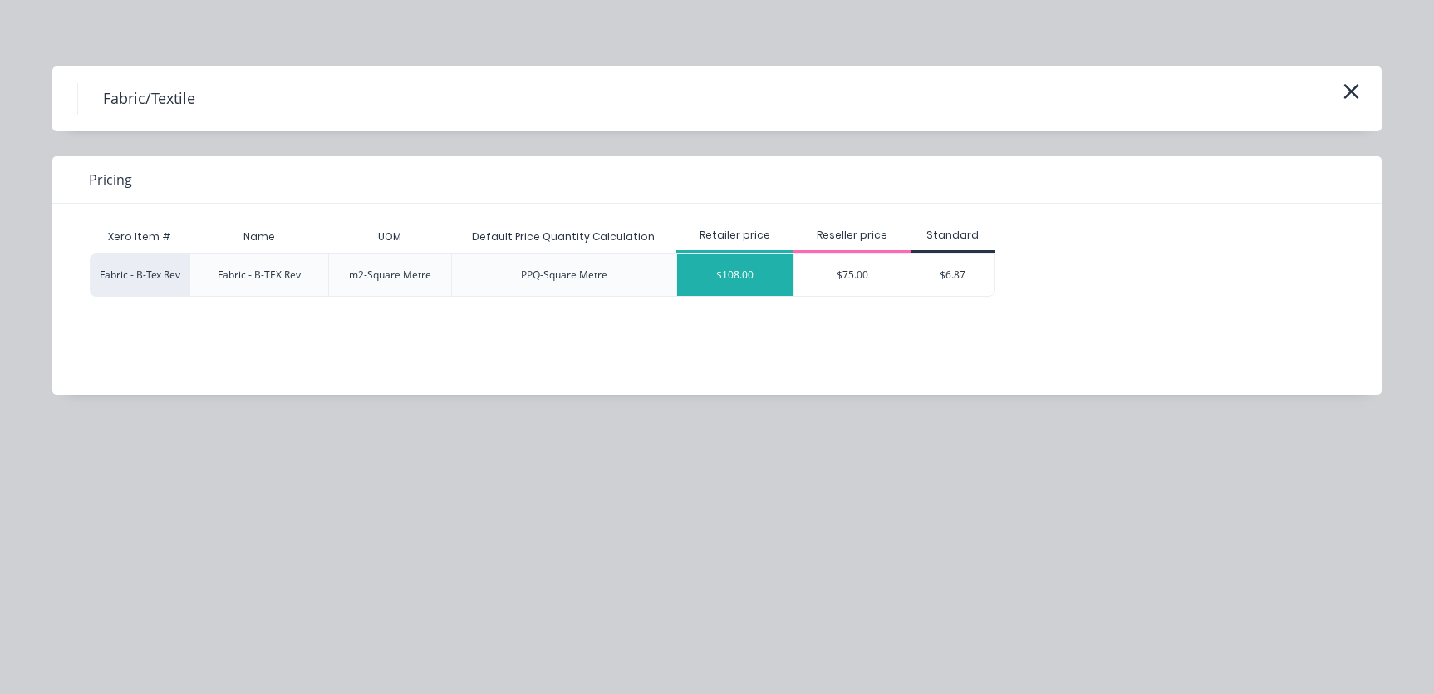
click at [754, 280] on div "$108.00" at bounding box center [735, 275] width 116 height 42
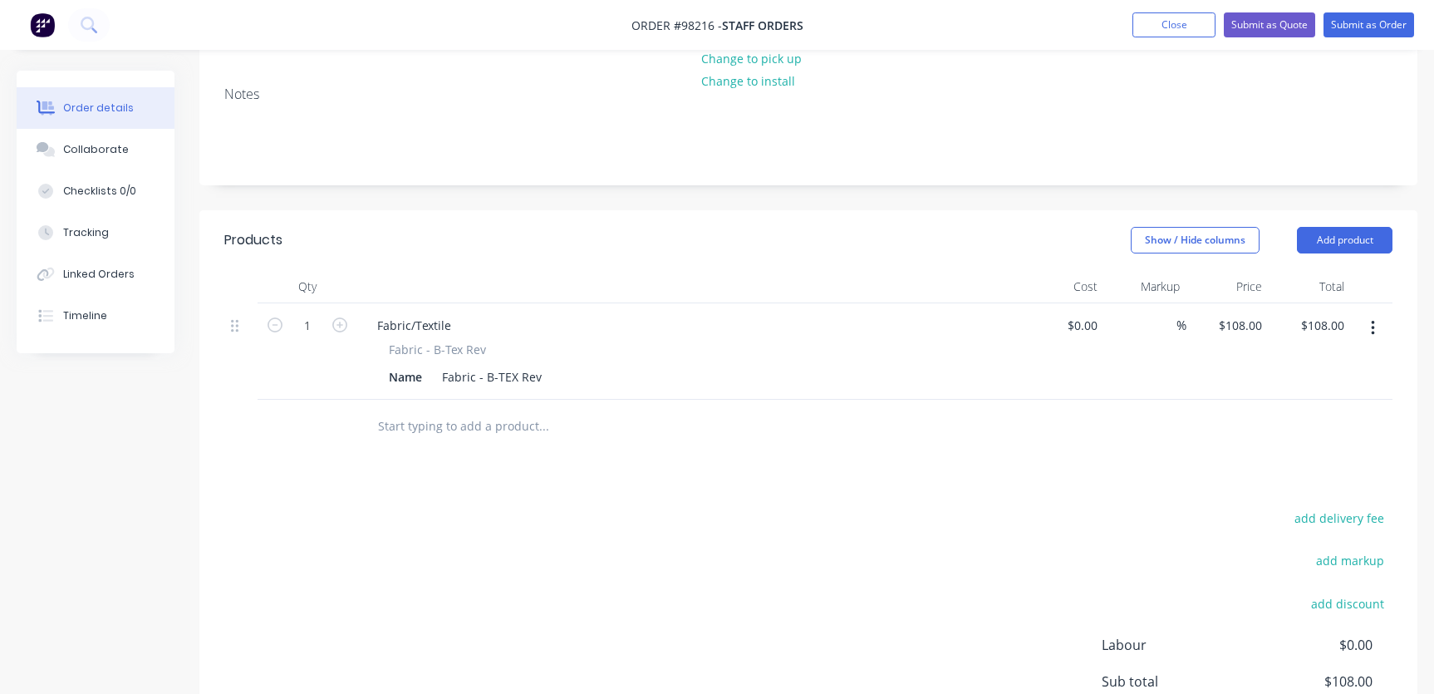
click at [1372, 321] on icon "button" at bounding box center [1372, 328] width 3 height 15
click at [1314, 462] on div "Delete" at bounding box center [1313, 471] width 128 height 24
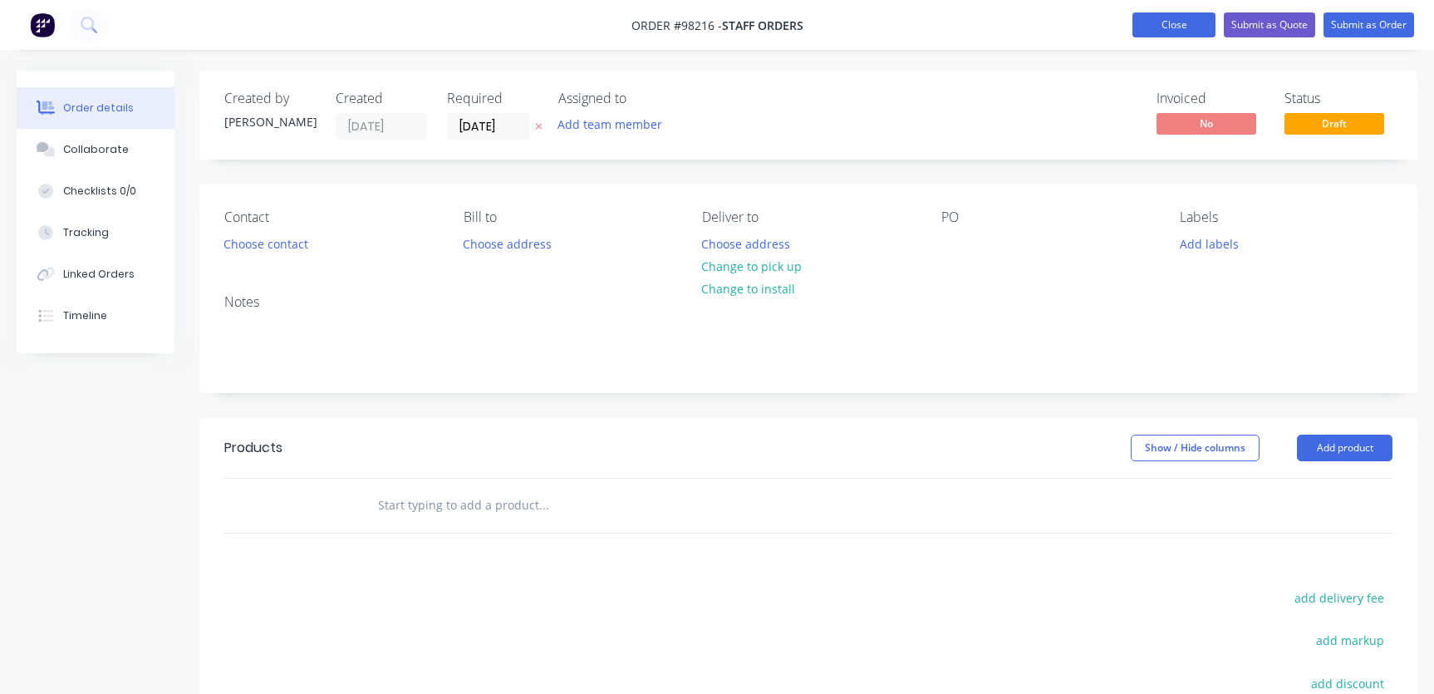
click at [1175, 28] on button "Close" at bounding box center [1173, 24] width 83 height 25
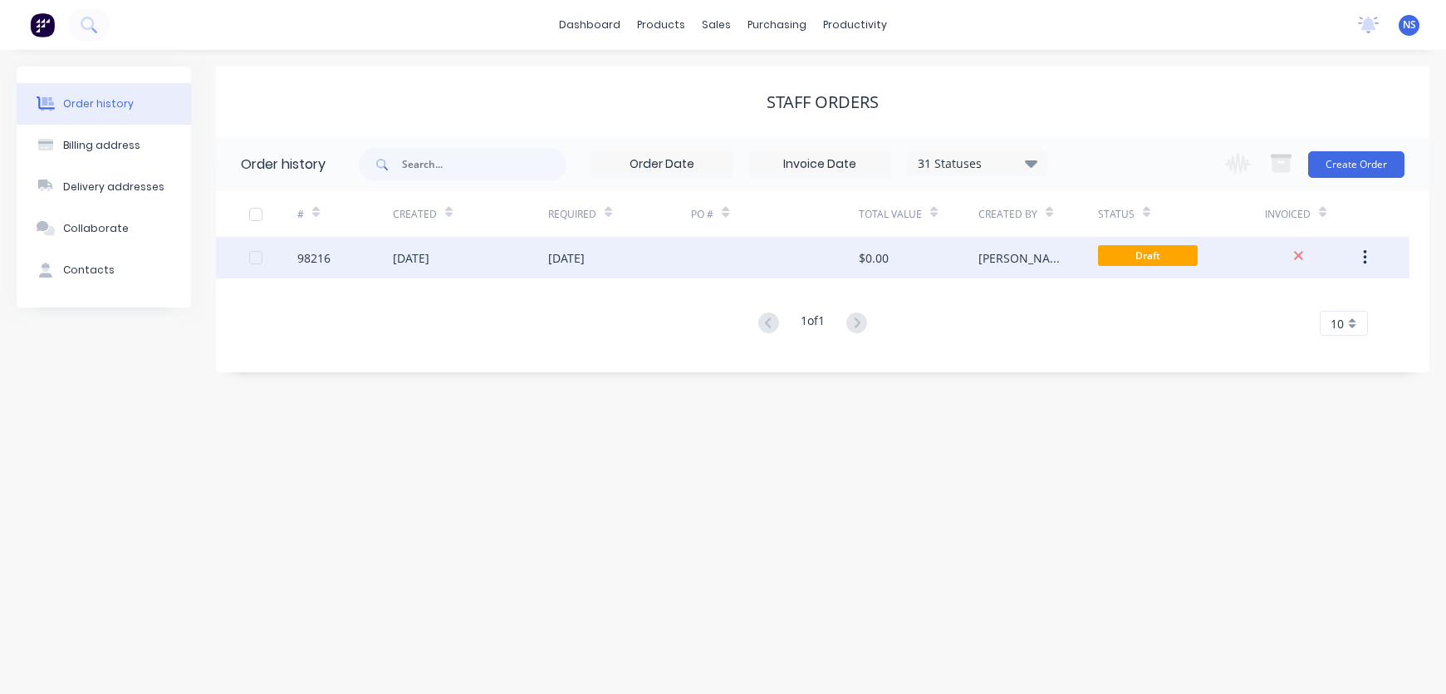
click at [1363, 257] on icon "button" at bounding box center [1365, 257] width 4 height 18
click at [1292, 300] on div "Archive" at bounding box center [1306, 301] width 128 height 24
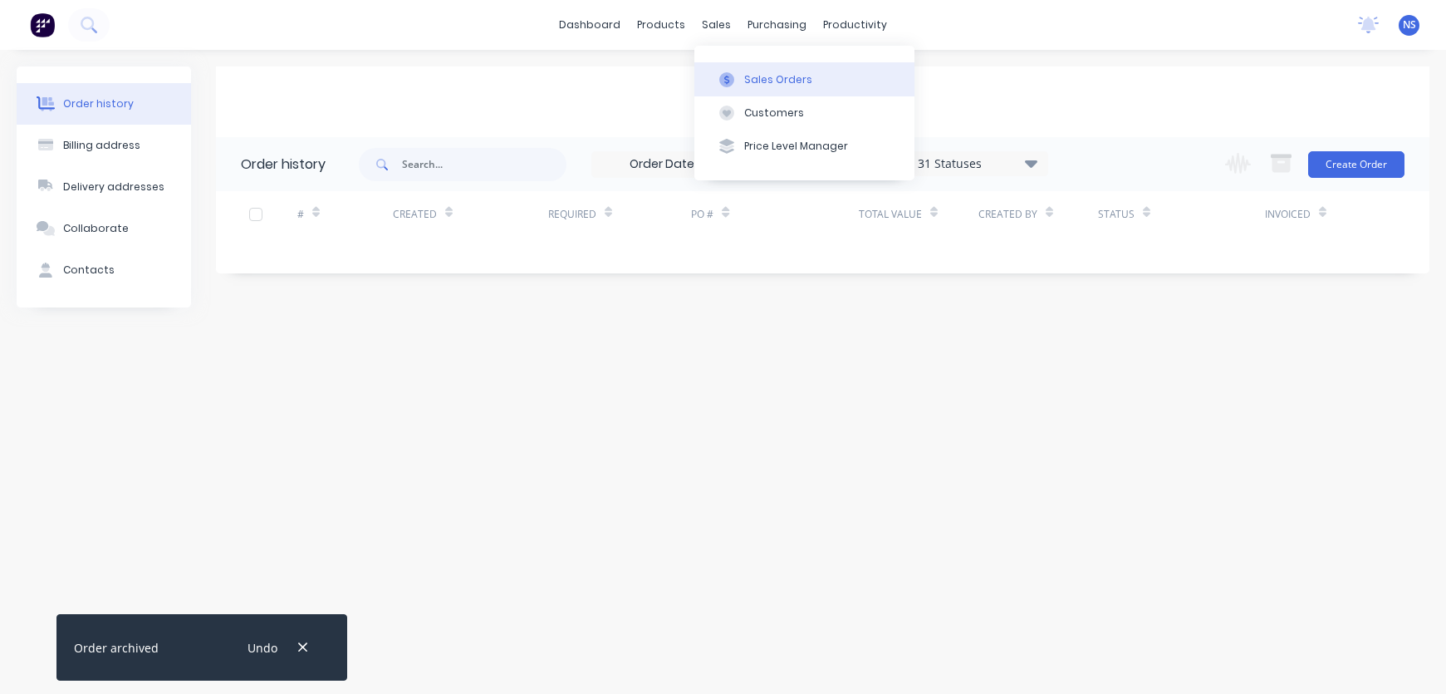
click at [774, 83] on div "Sales Orders" at bounding box center [778, 79] width 68 height 15
